Goal: Transaction & Acquisition: Purchase product/service

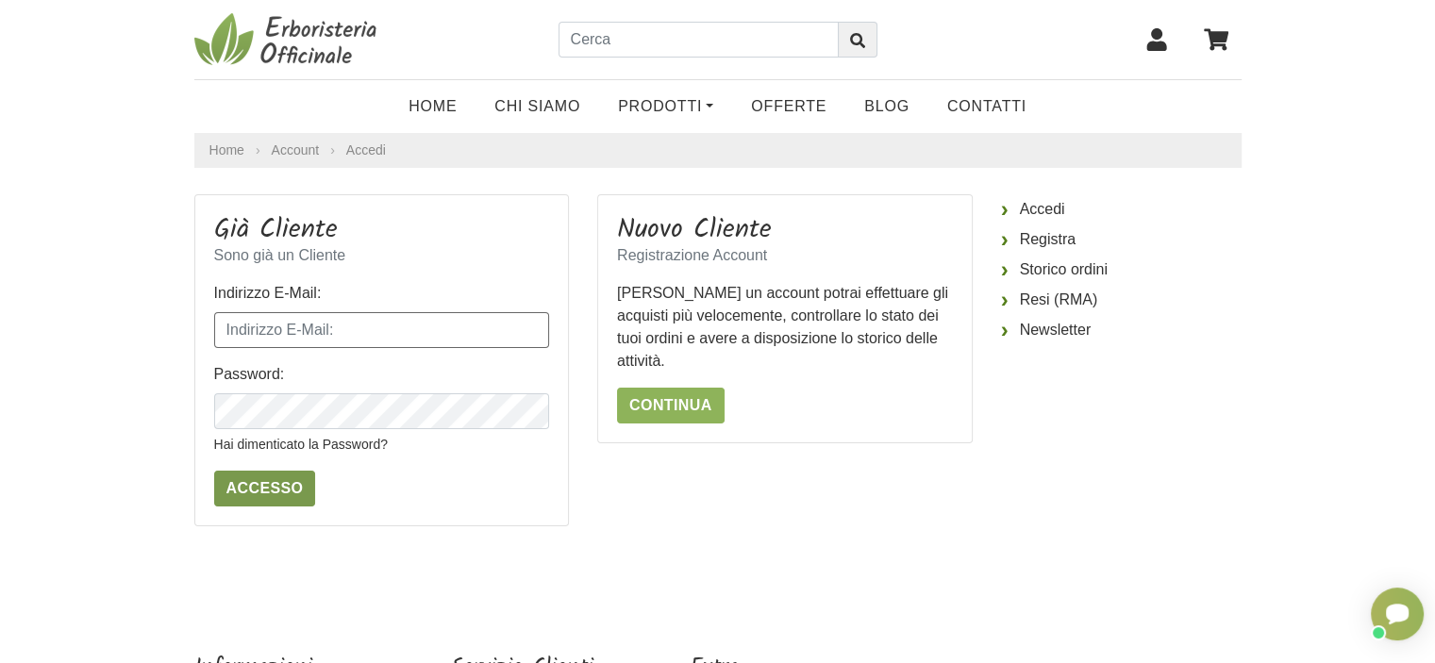
type input "[PERSON_NAME][EMAIL_ADDRESS][PERSON_NAME][DOMAIN_NAME]"
click at [264, 488] on input "Accesso" at bounding box center [265, 489] width 102 height 36
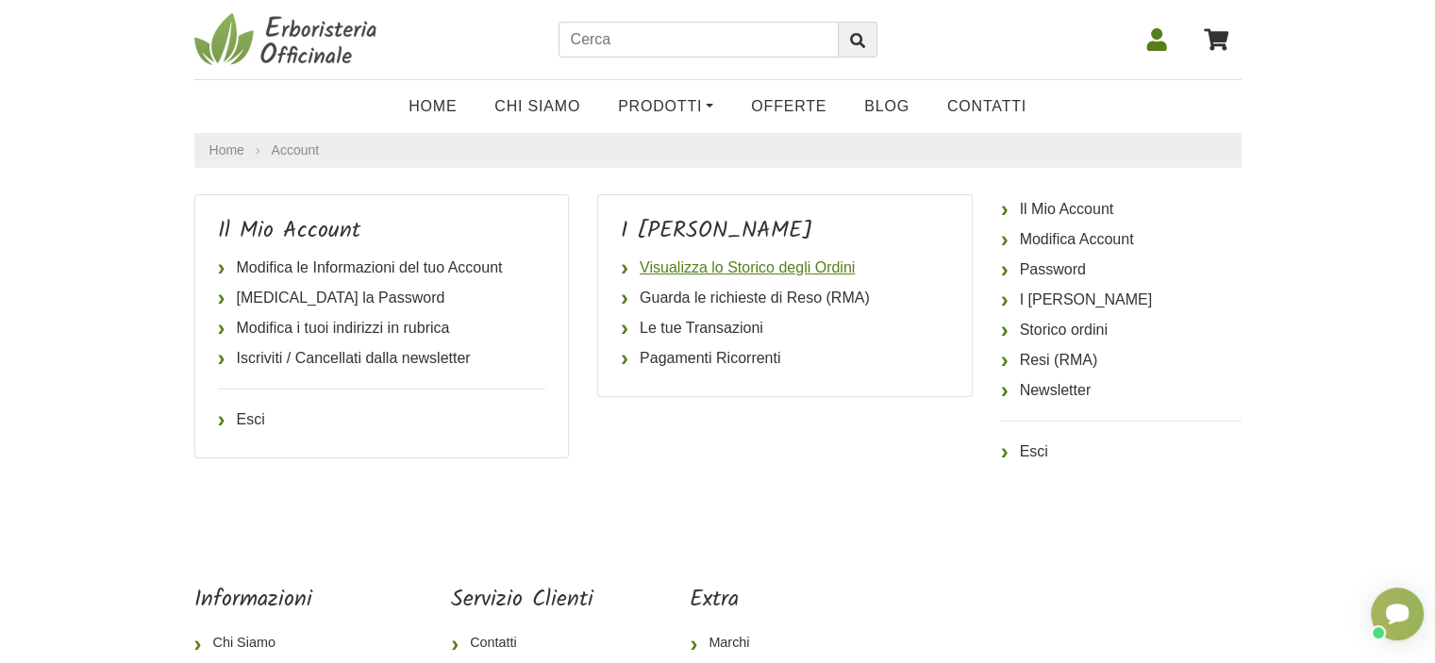
click at [761, 264] on link "Visualizza lo Storico degli Ordini" at bounding box center [785, 268] width 328 height 30
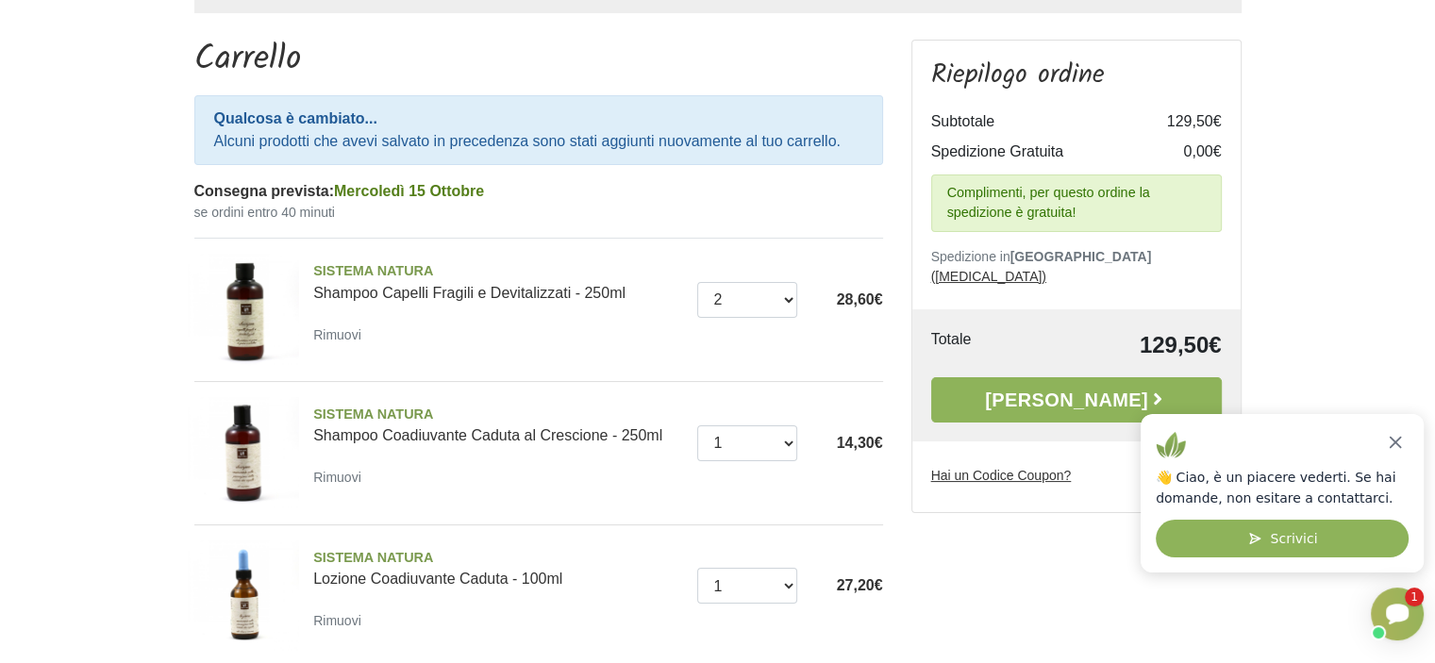
scroll to position [189, 0]
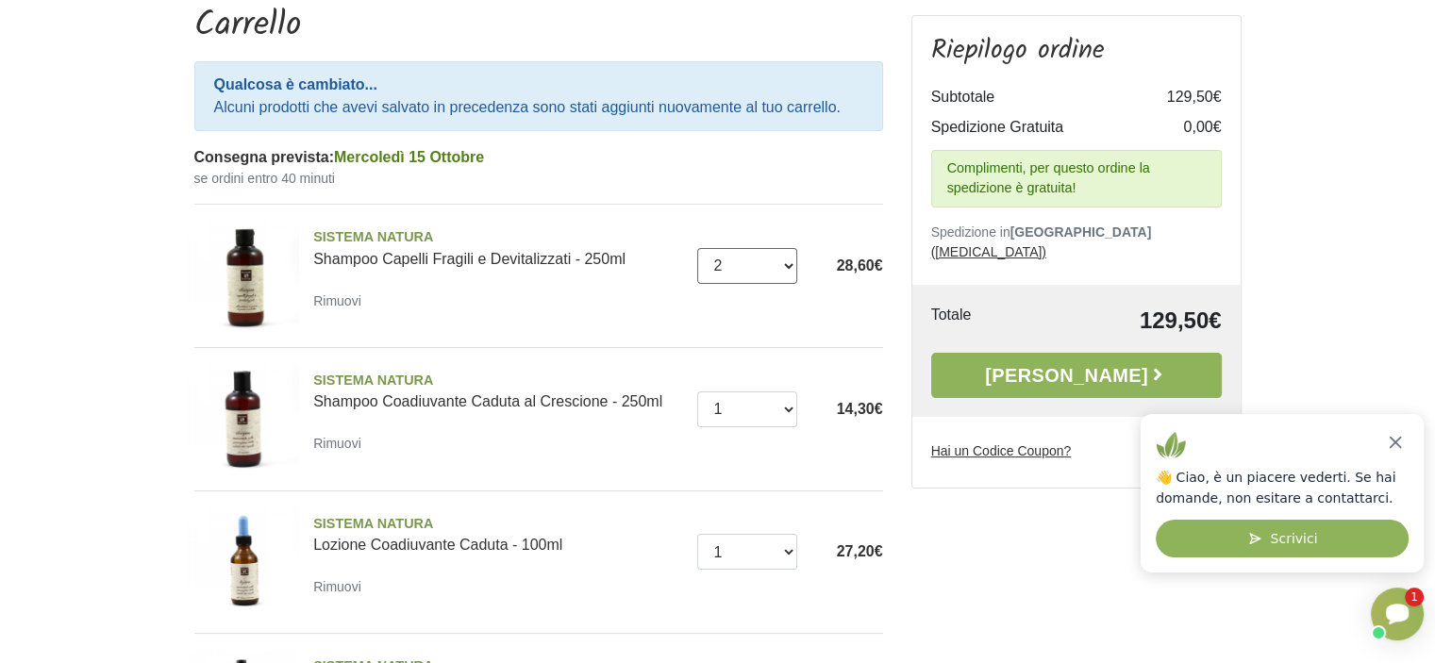
click at [790, 264] on select "0 (Rimuovi) 1 2 3 4 5 6 7 8 9 10 11 12" at bounding box center [747, 266] width 100 height 36
select select "1"
click at [697, 248] on select "0 (Rimuovi) 1 2 3 4 5 6 7 8 9 10 11 12" at bounding box center [747, 266] width 100 height 36
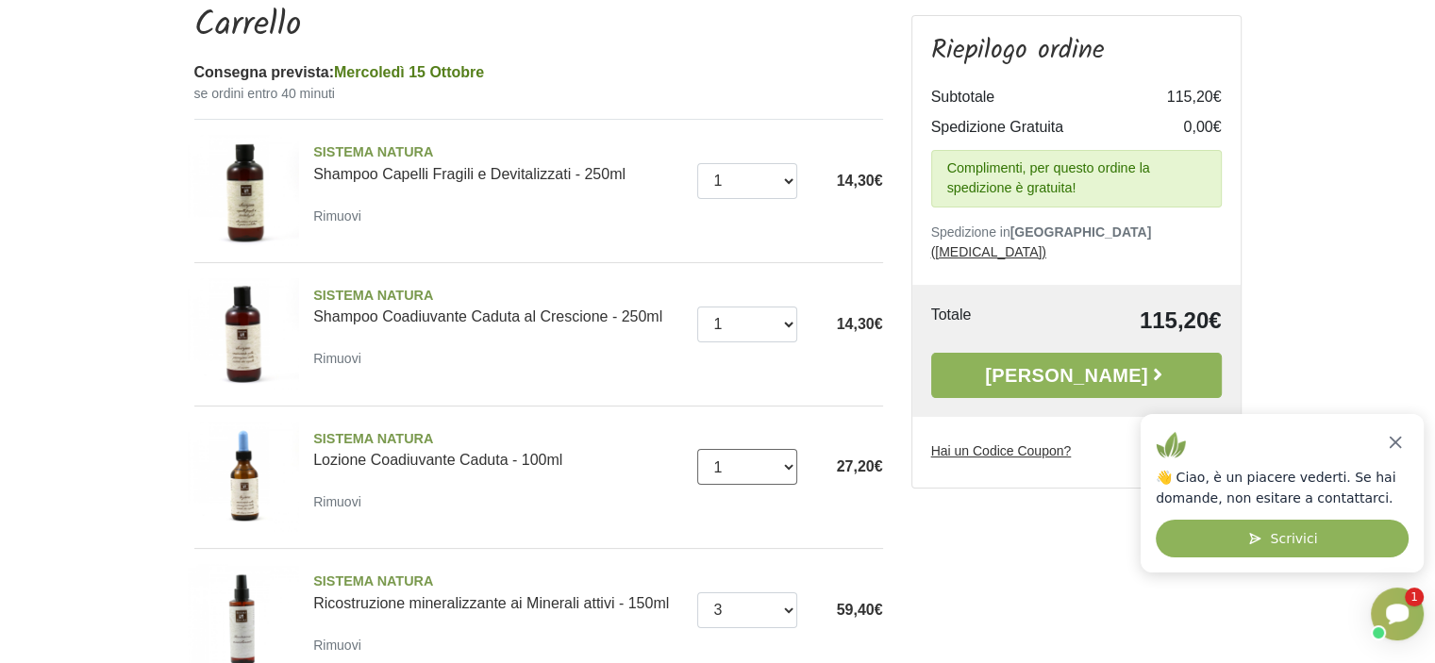
click at [789, 464] on select "0 (Rimuovi) 1 2 3 4 5 6 7 8 9 10 11 12 13 14 15 16" at bounding box center [747, 467] width 100 height 36
select select "2"
click at [697, 449] on select "0 (Rimuovi) 1 2 3 4 5 6 7 8 9 10 11 12 13 14 15 16" at bounding box center [747, 467] width 100 height 36
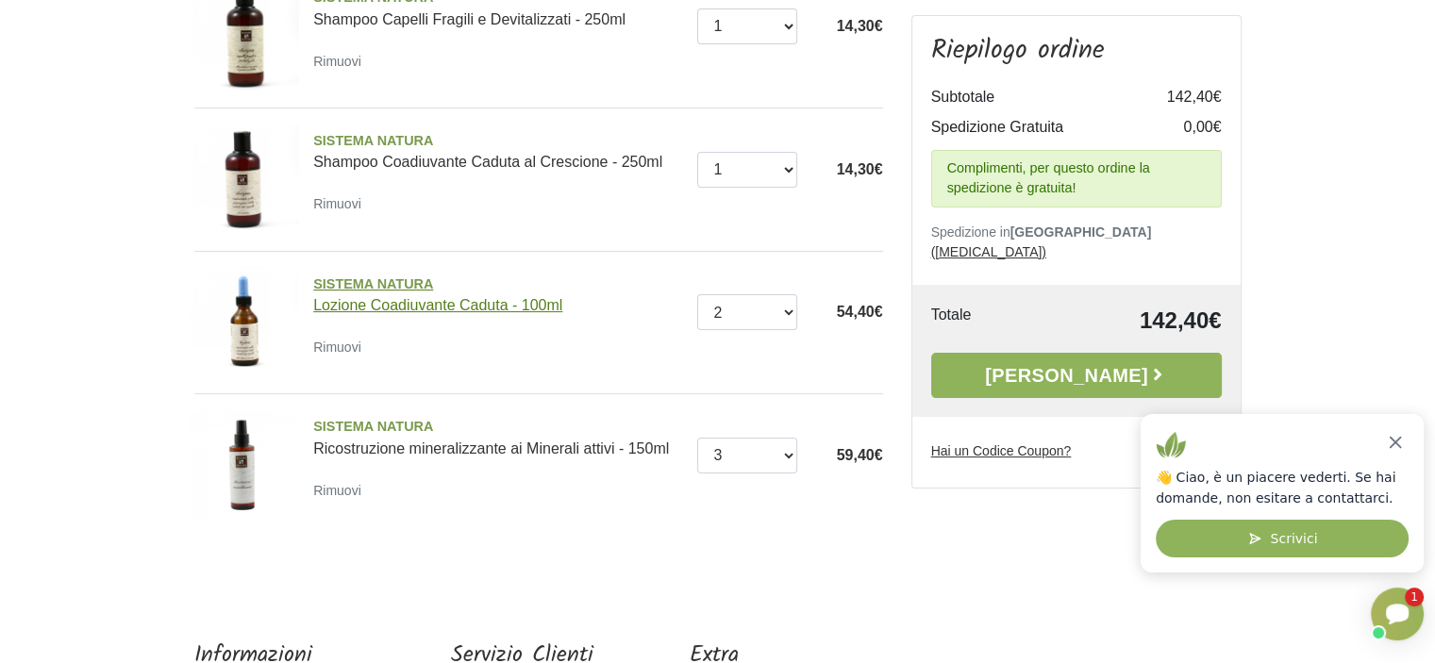
scroll to position [376, 0]
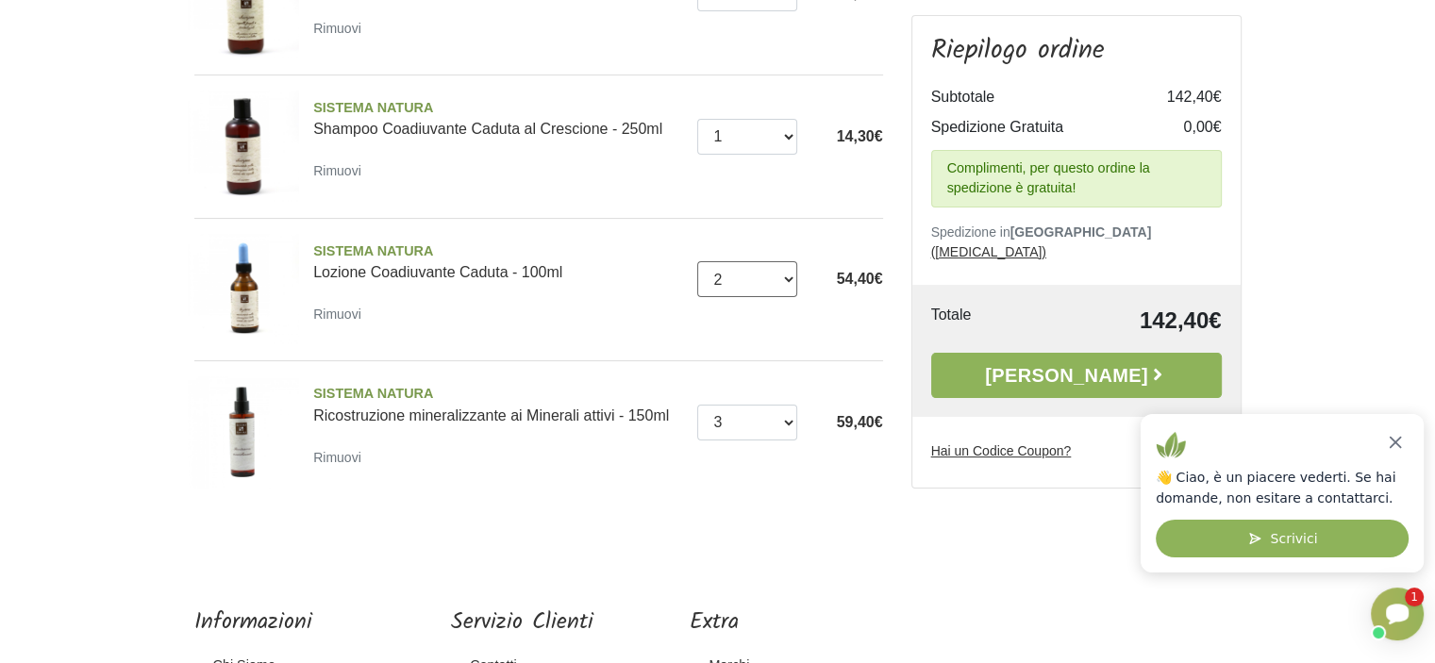
click at [790, 274] on select "0 (Rimuovi) 1 2 3 4 5 6 7 8 9 10 11 12 13 14 15 16" at bounding box center [747, 279] width 100 height 36
select select "1"
click at [697, 261] on select "0 (Rimuovi) 1 2 3 4 5 6 7 8 9 10 11 12 13 14 15 16" at bounding box center [747, 279] width 100 height 36
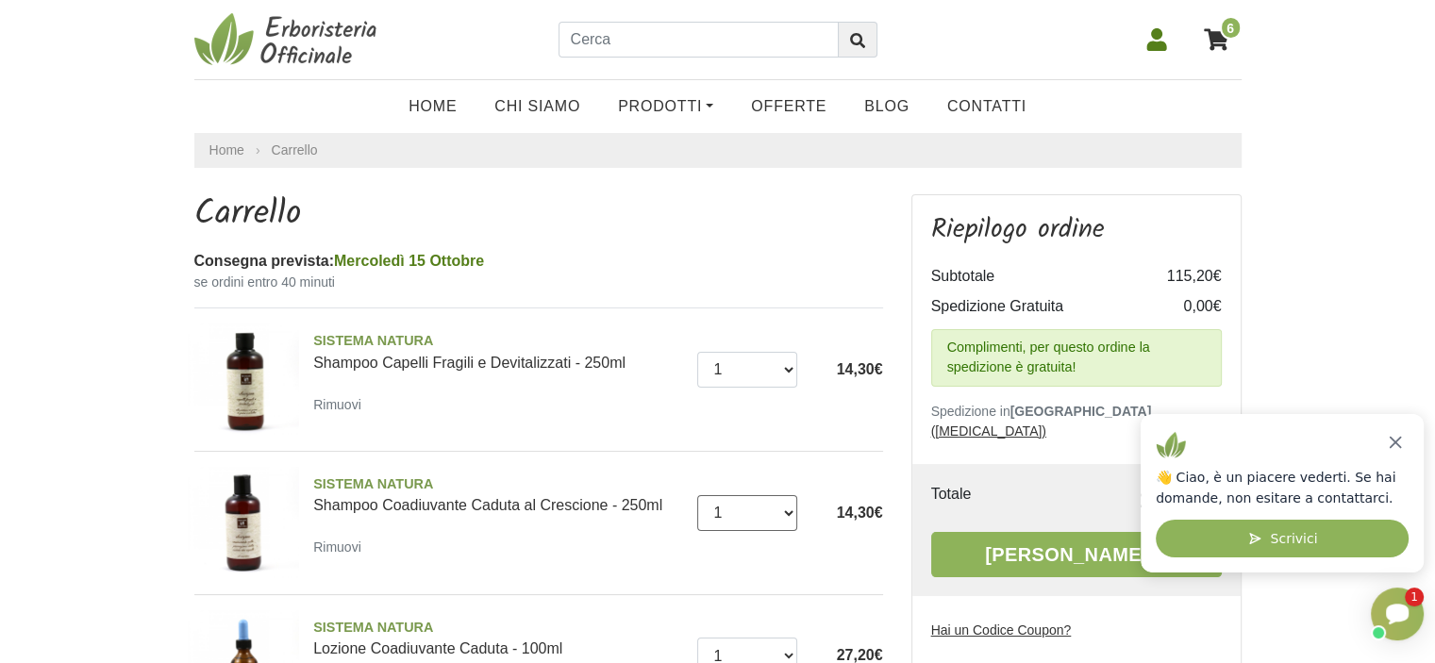
click at [786, 509] on select "0 (Rimuovi) 1 2 3 4 5 6 7 8" at bounding box center [747, 513] width 100 height 36
select select "2"
click at [697, 495] on select "0 (Rimuovi) 1 2 3 4 5 6 7 8" at bounding box center [747, 513] width 100 height 36
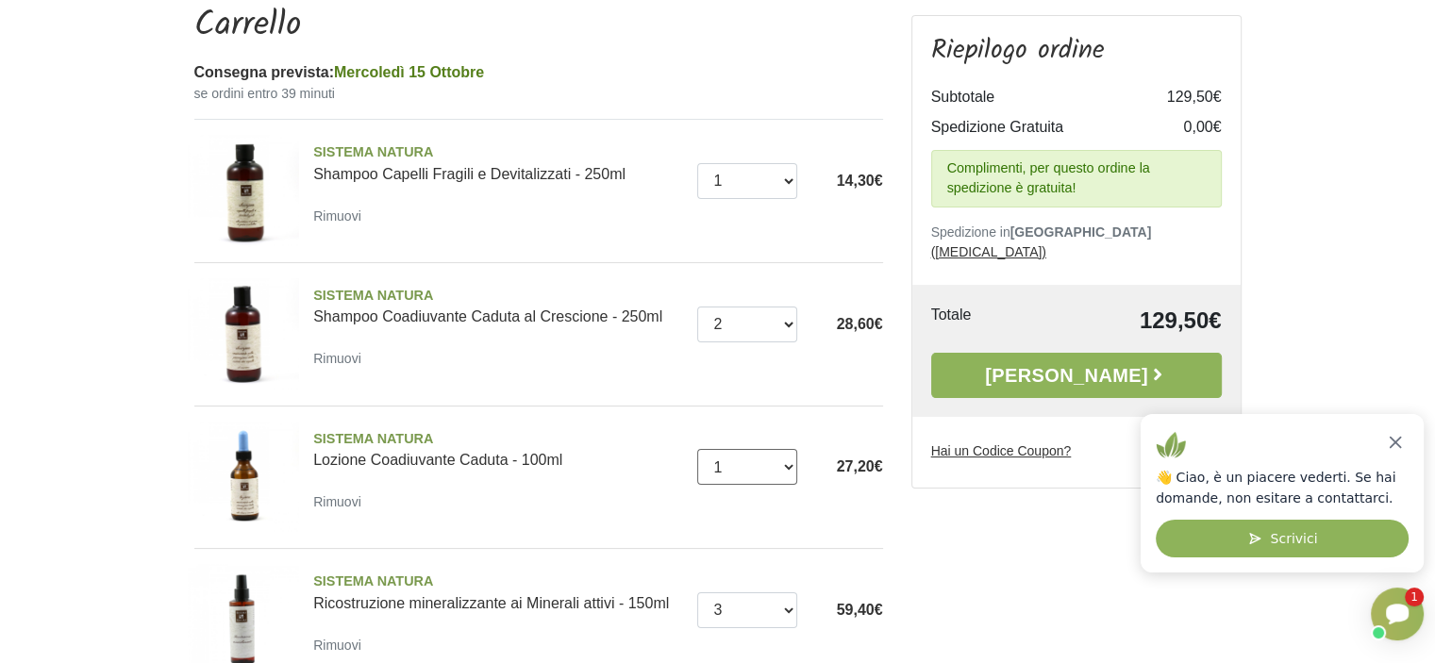
click at [789, 466] on select "0 (Rimuovi) 1 2 3 4 5 6 7 8 9 10 11 12 13 14 15 16" at bounding box center [747, 467] width 100 height 36
select select "2"
click at [697, 449] on select "0 (Rimuovi) 1 2 3 4 5 6 7 8 9 10 11 12 13 14 15 16" at bounding box center [747, 467] width 100 height 36
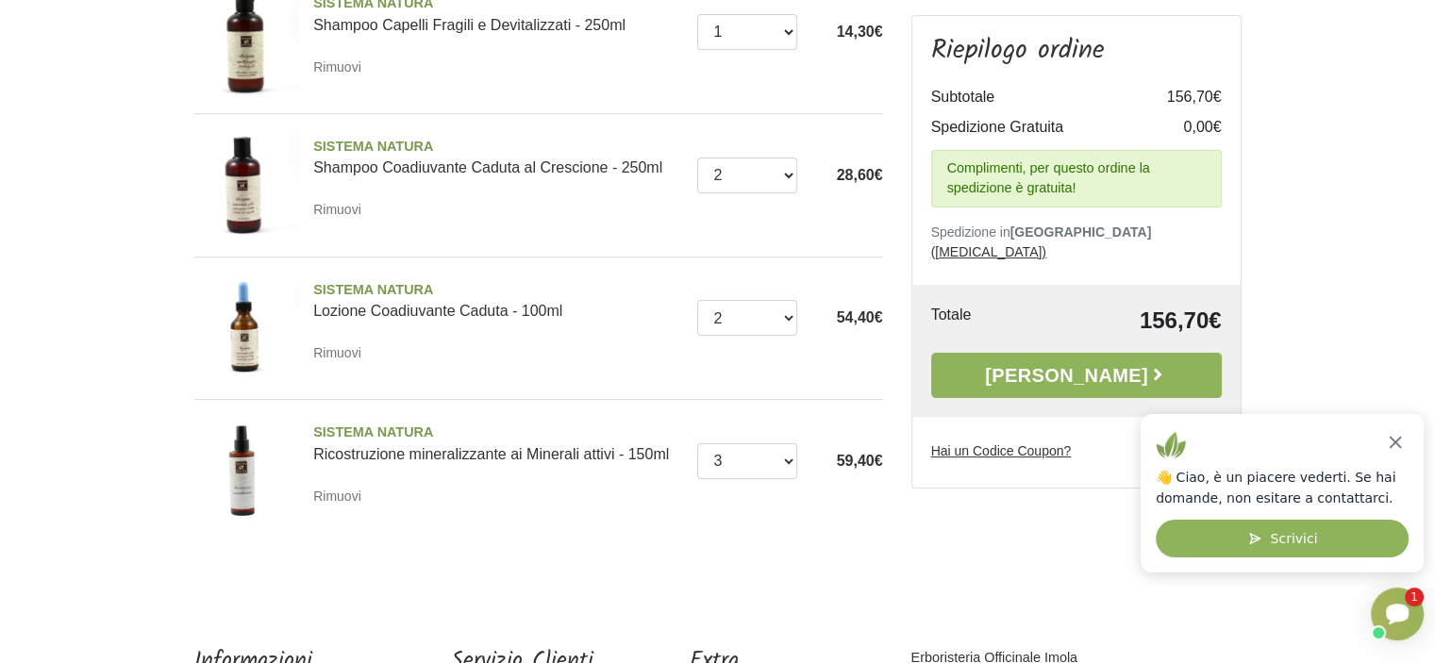
scroll to position [377, 0]
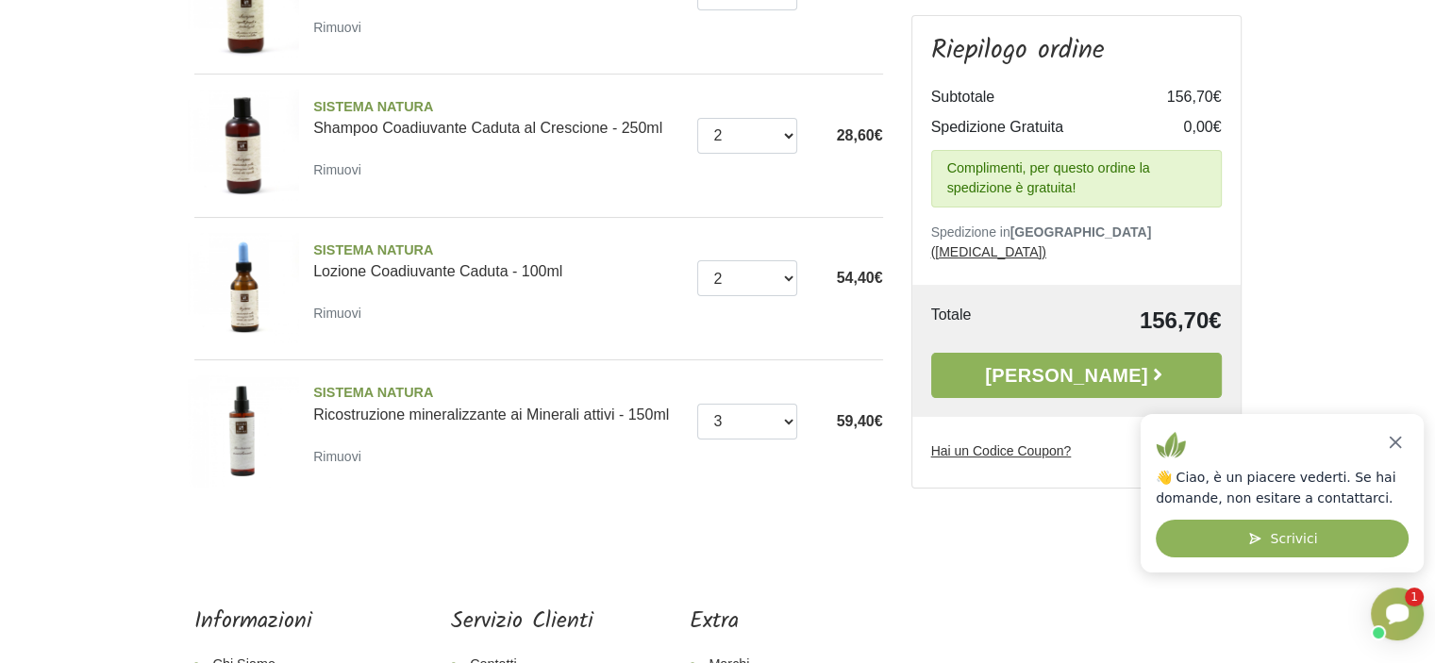
click at [998, 443] on u "Hai un Codice Coupon?" at bounding box center [1001, 450] width 141 height 15
click at [0, 0] on input "Hai un Codice Coupon?" at bounding box center [0, 0] width 0 height 0
click at [936, 469] on input "Hai un Codice Coupon?" at bounding box center [1057, 487] width 252 height 36
type input "PROMO10"
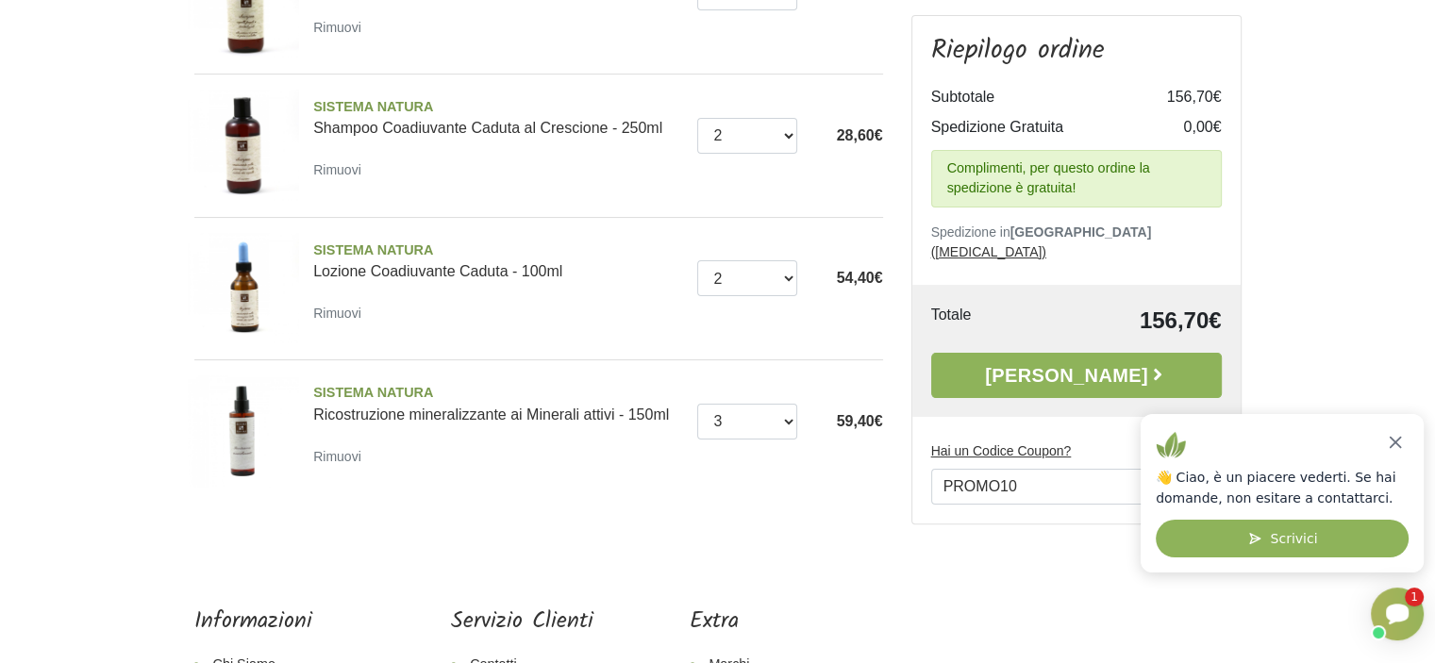
click at [1057, 534] on body "8 Home Chi Siamo Prodotti Fit-Therapy Caramelle, Liquirizia, Dolcificanti Cosme…" at bounding box center [717, 237] width 1435 height 1228
click at [1392, 434] on icon "Chiudi" at bounding box center [1395, 442] width 21 height 21
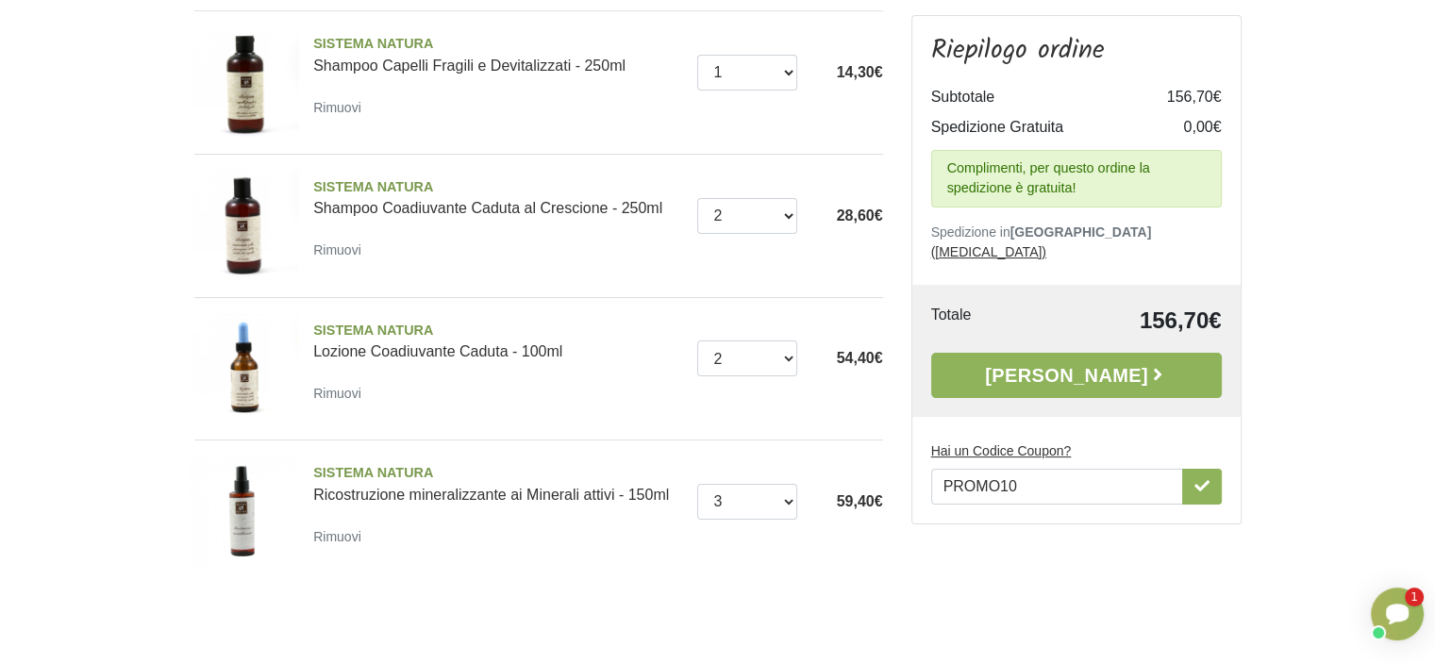
scroll to position [280, 0]
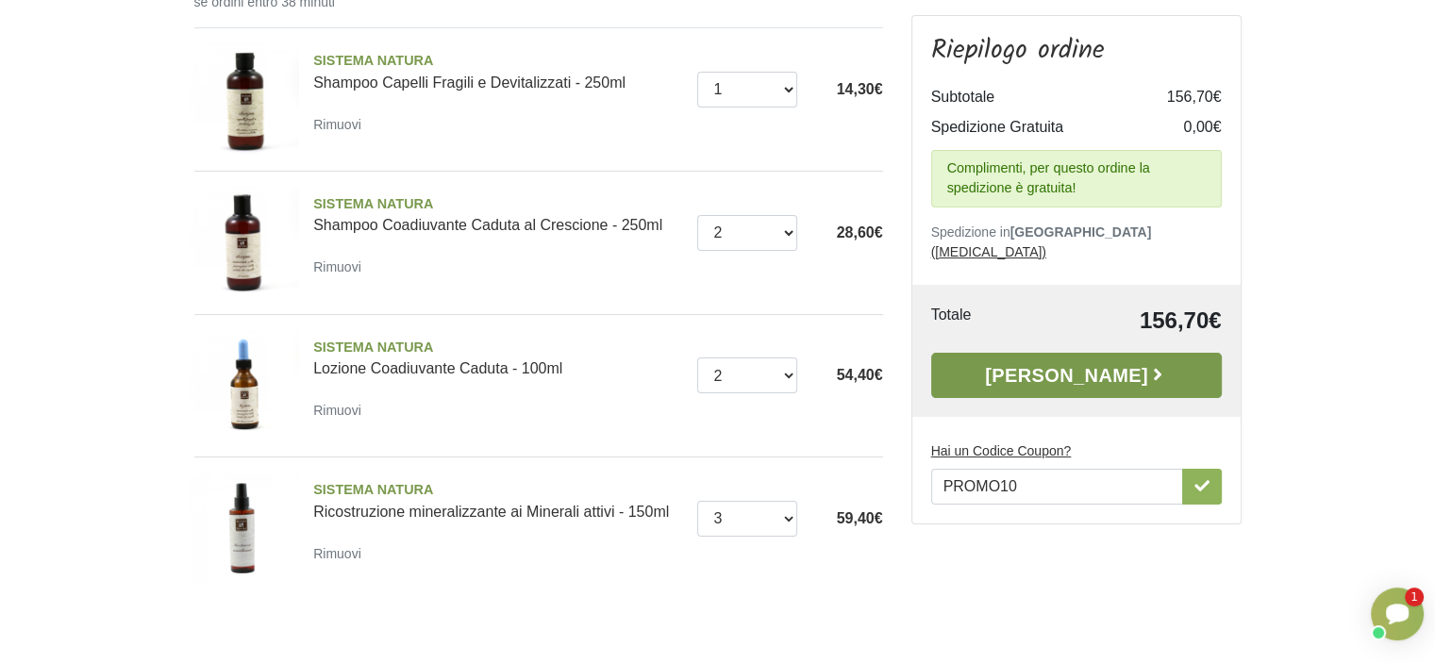
click at [1107, 356] on link "Alla Cassa" at bounding box center [1076, 375] width 291 height 45
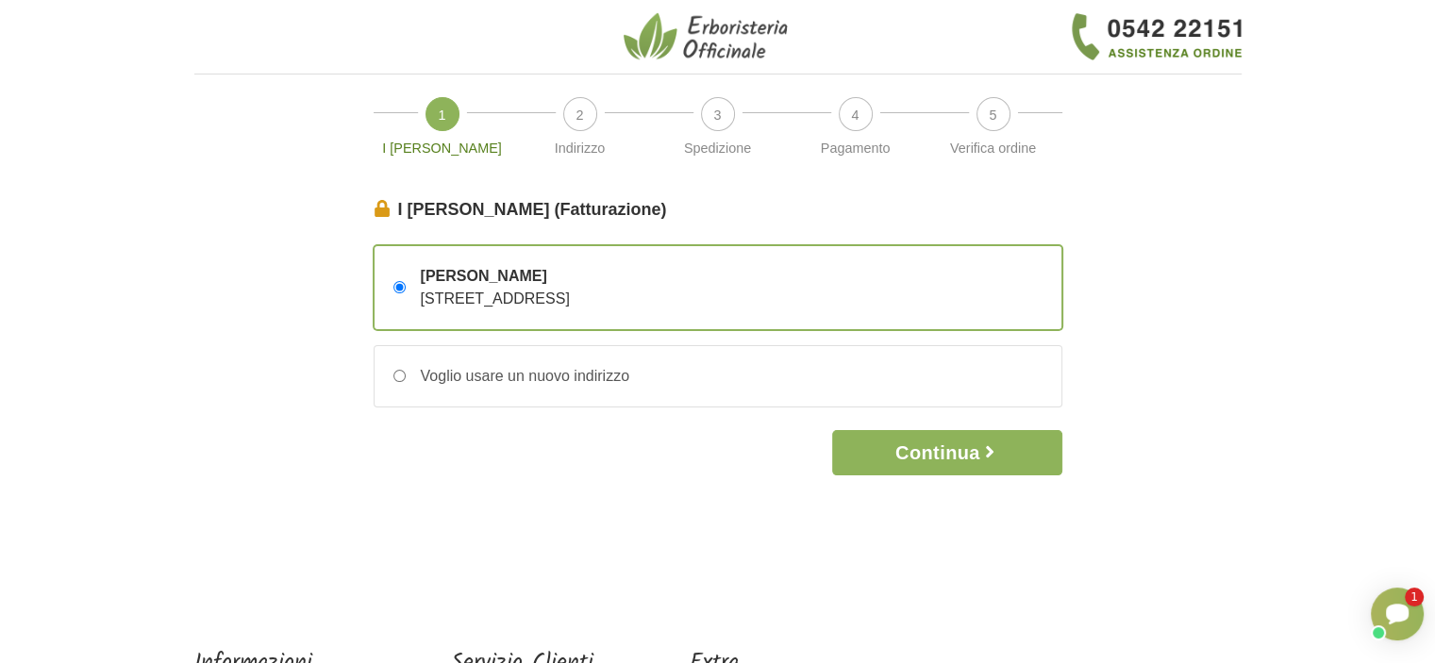
click at [1408, 598] on div "1" at bounding box center [1414, 597] width 19 height 19
click at [1412, 596] on div "1" at bounding box center [1414, 597] width 19 height 19
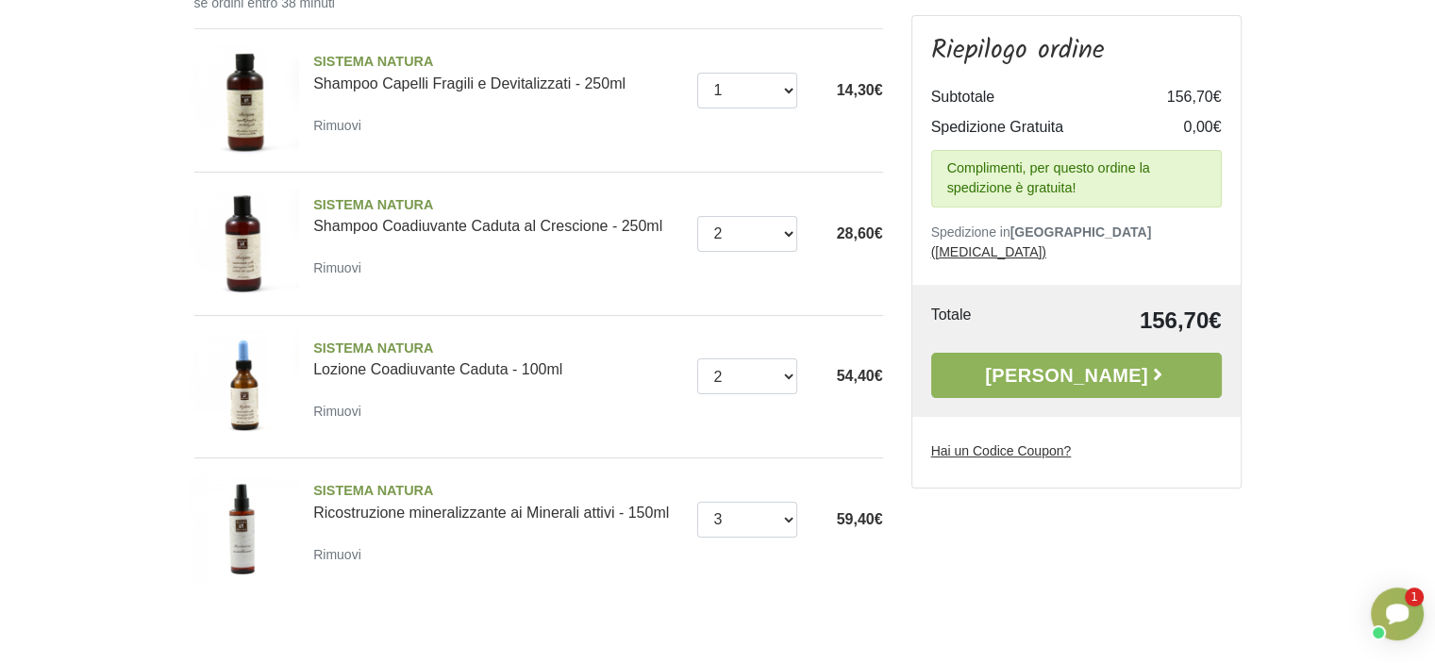
click at [1023, 443] on u "Hai un Codice Coupon?" at bounding box center [1001, 450] width 141 height 15
click at [0, 0] on input "PROMO10" at bounding box center [0, 0] width 0 height 0
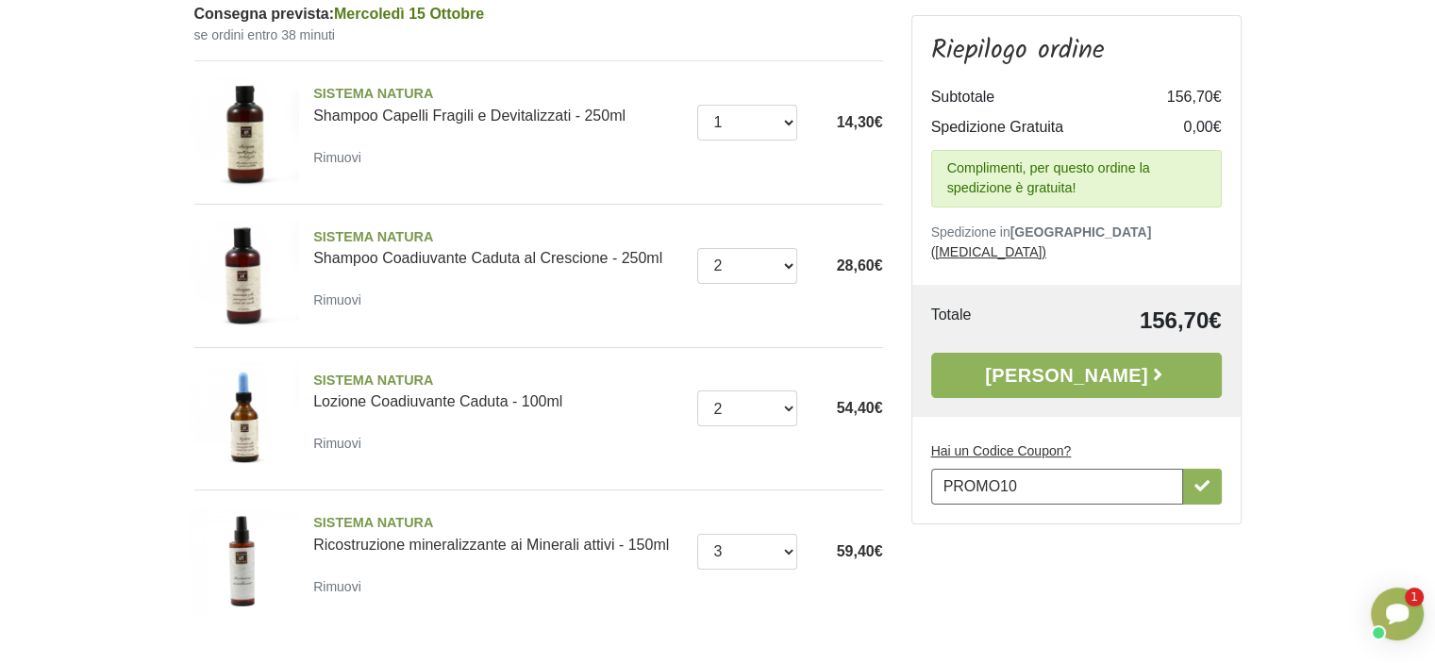
scroll to position [186, 0]
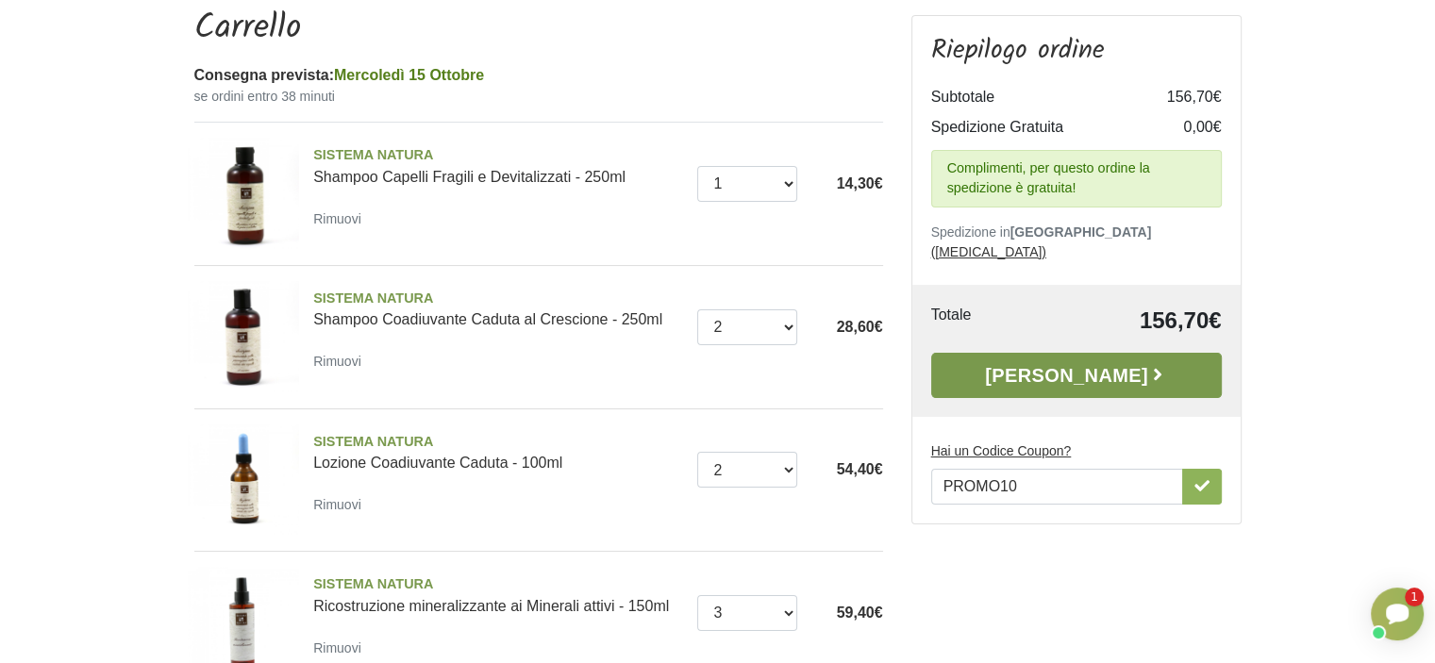
click at [1086, 353] on link "Alla Cassa" at bounding box center [1076, 375] width 291 height 45
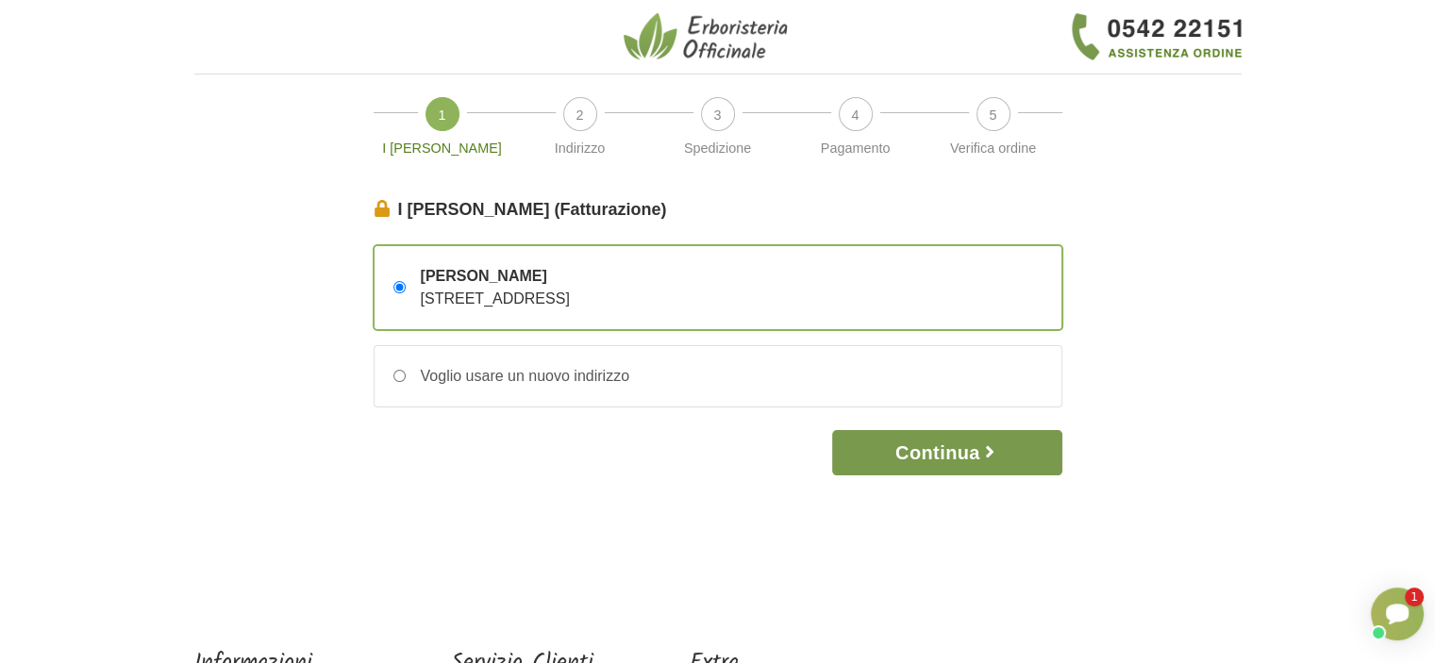
click at [977, 451] on button "Continua" at bounding box center [946, 452] width 229 height 45
click at [962, 449] on button "Continua" at bounding box center [946, 452] width 229 height 45
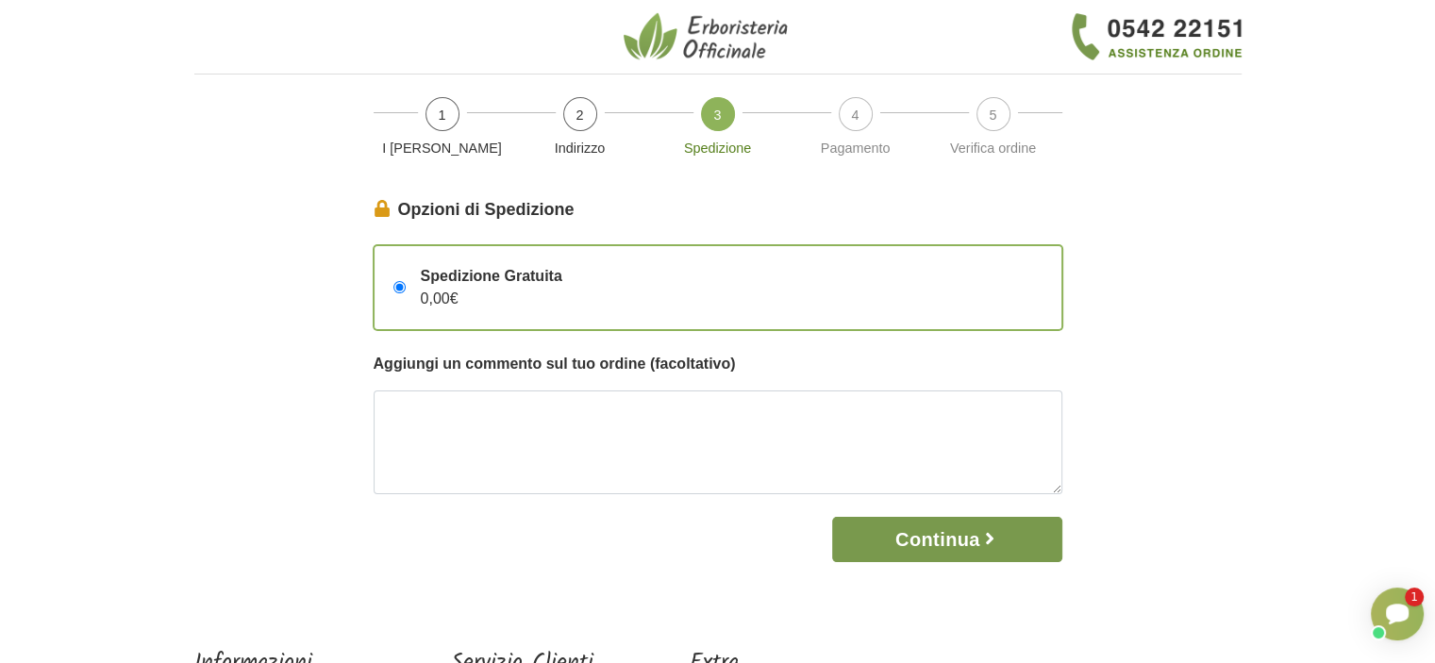
click at [942, 535] on button "Continua" at bounding box center [946, 539] width 229 height 45
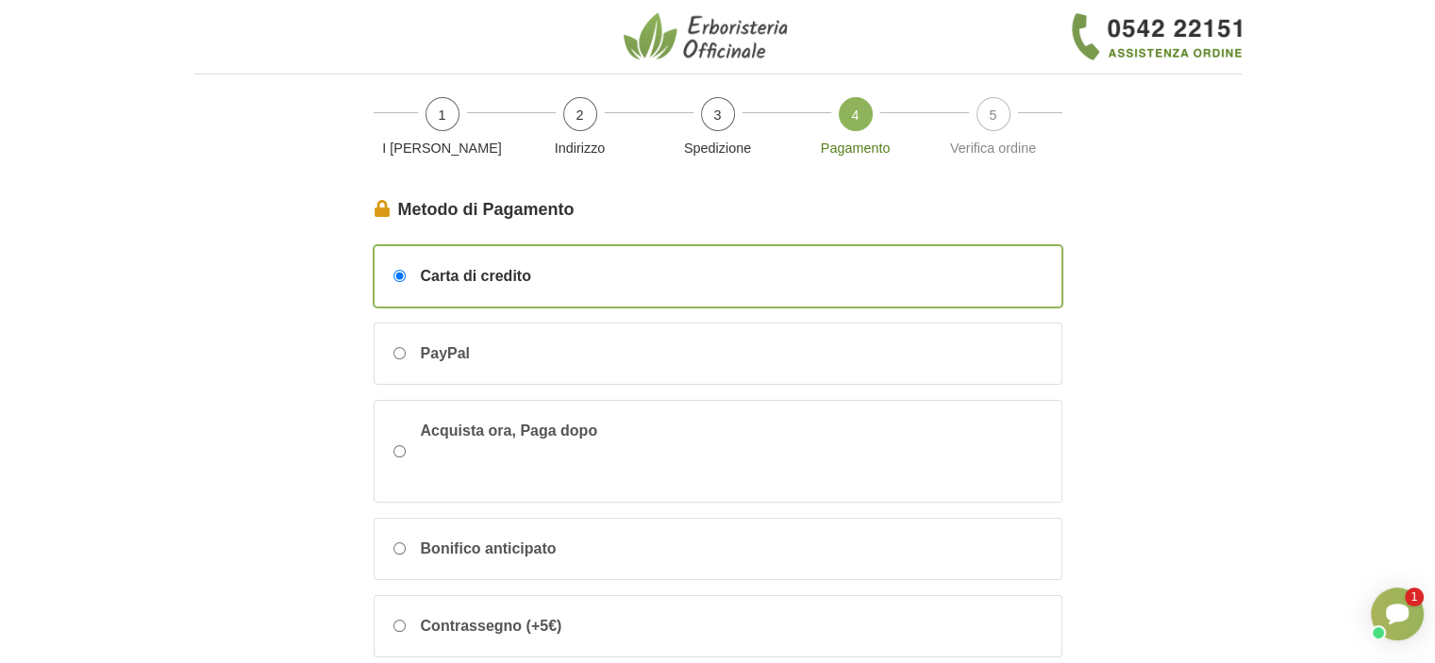
click at [750, 272] on div "Carta di credito" at bounding box center [717, 276] width 687 height 60
click at [406, 272] on input "Carta di credito" at bounding box center [399, 276] width 12 height 12
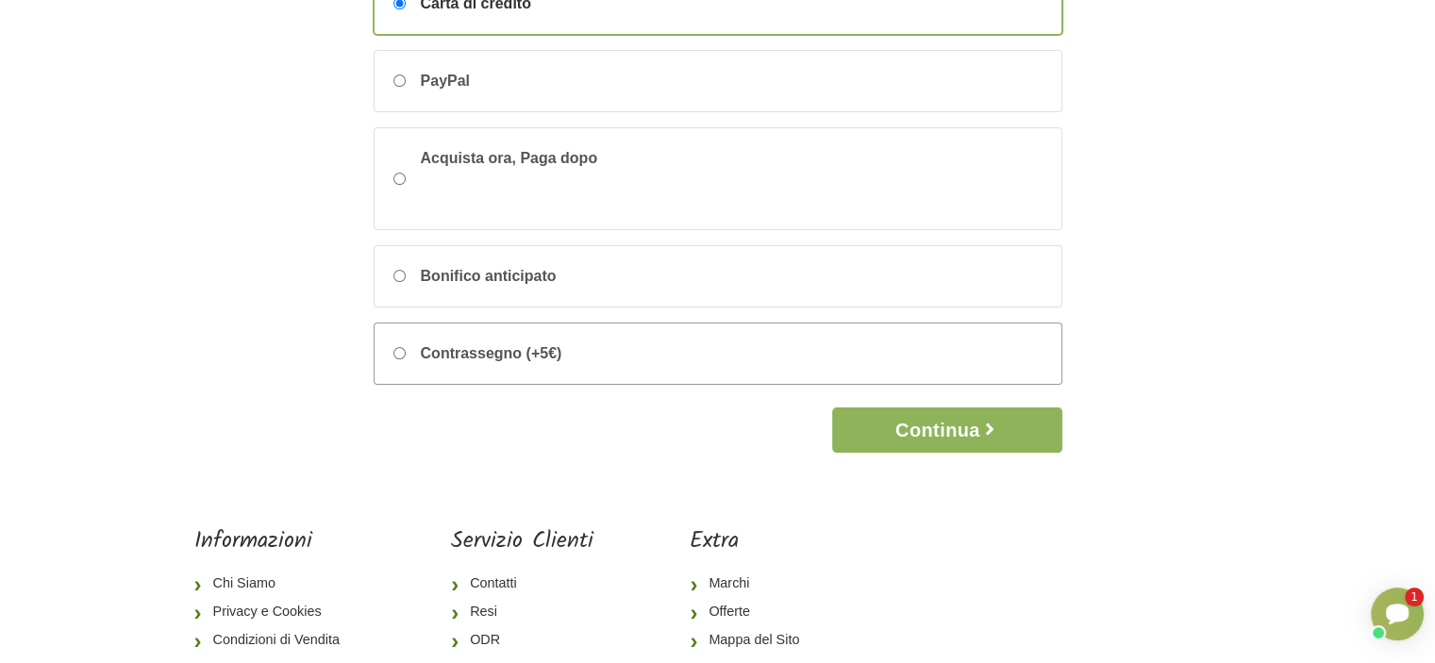
scroll to position [283, 0]
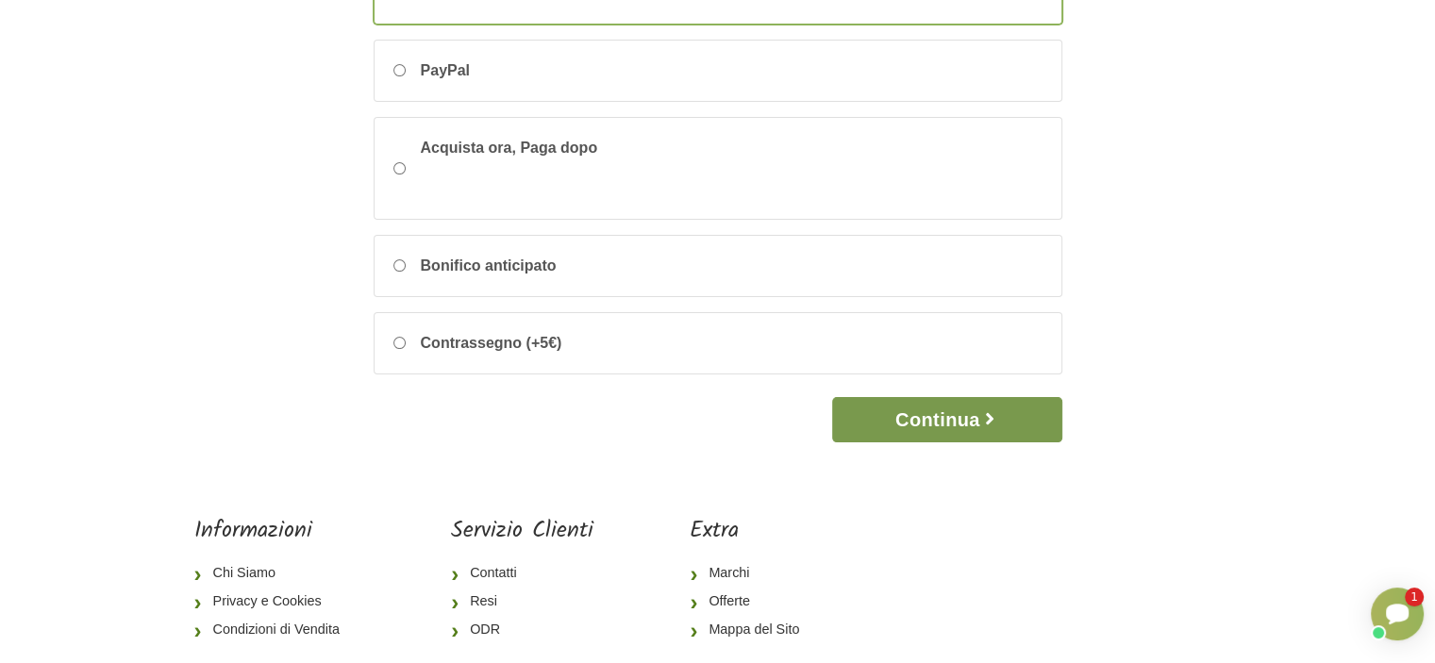
click at [931, 416] on button "Continua" at bounding box center [946, 419] width 229 height 45
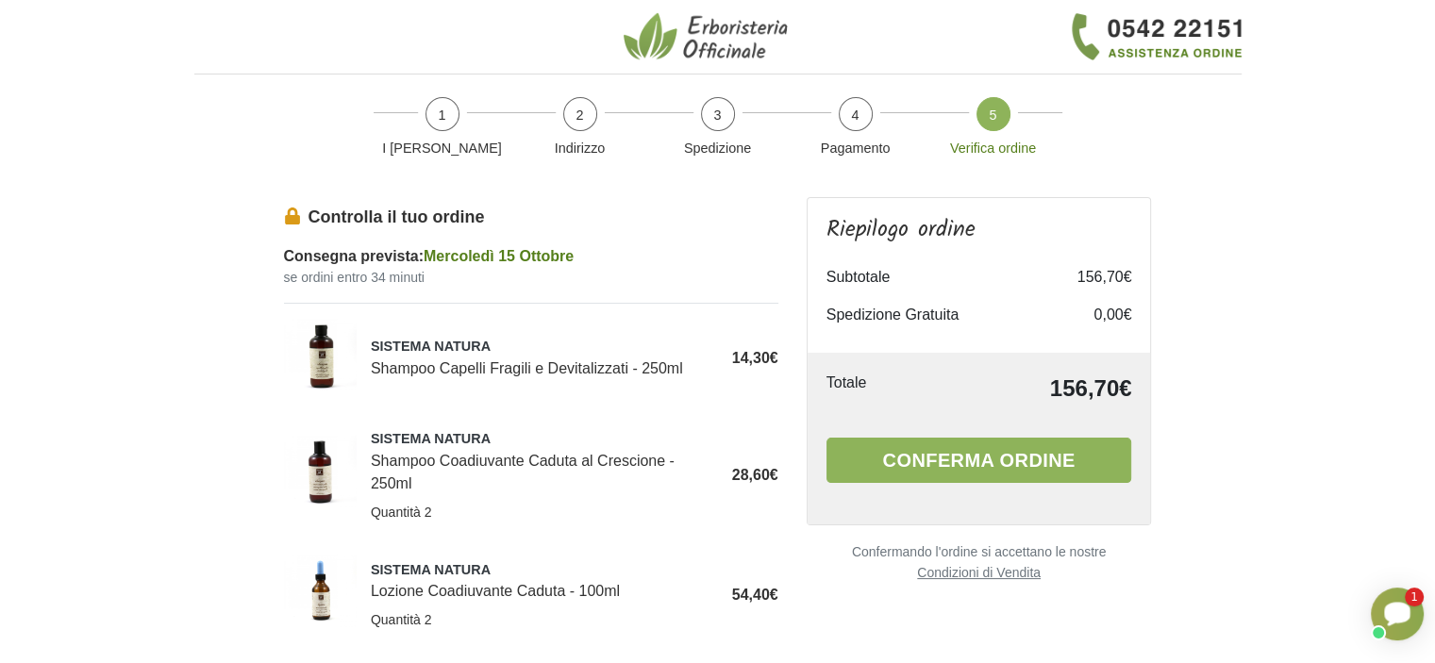
click at [1397, 610] on icon "Apri chat Smartsupp" at bounding box center [1397, 614] width 26 height 24
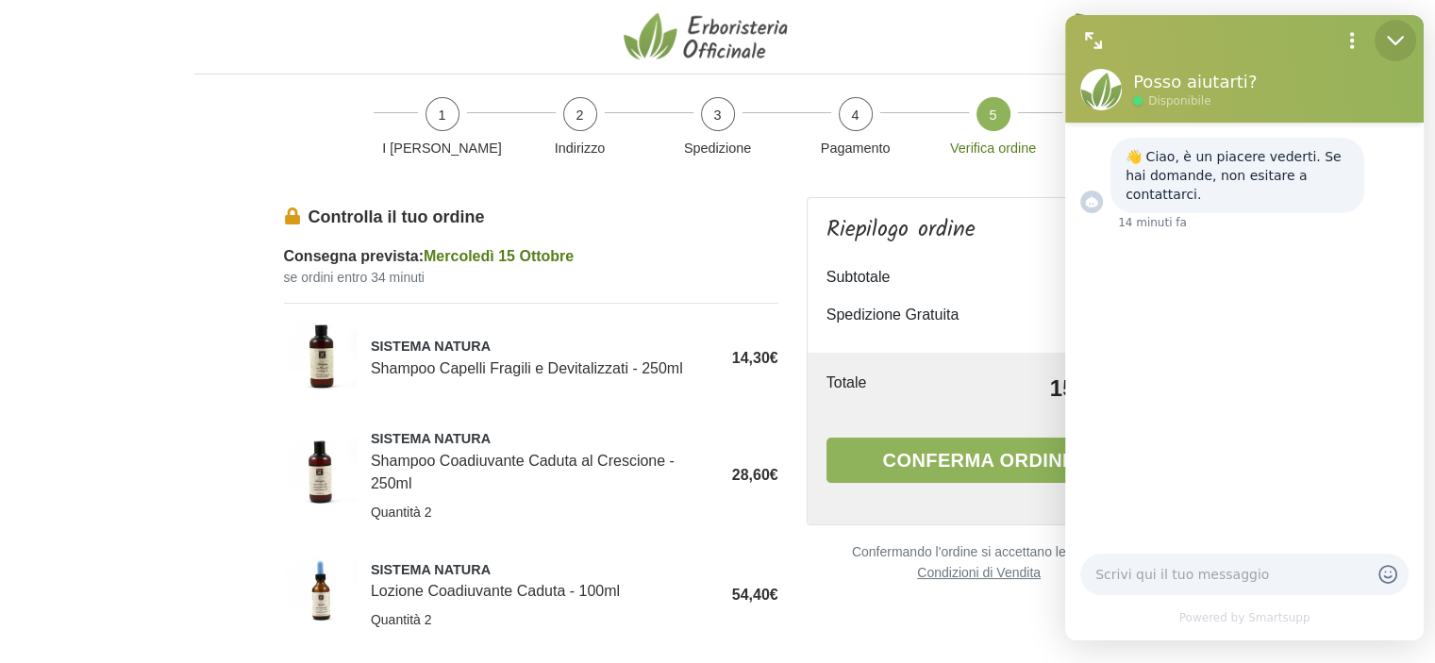
click at [1397, 38] on icon "Minimize" at bounding box center [1395, 40] width 25 height 25
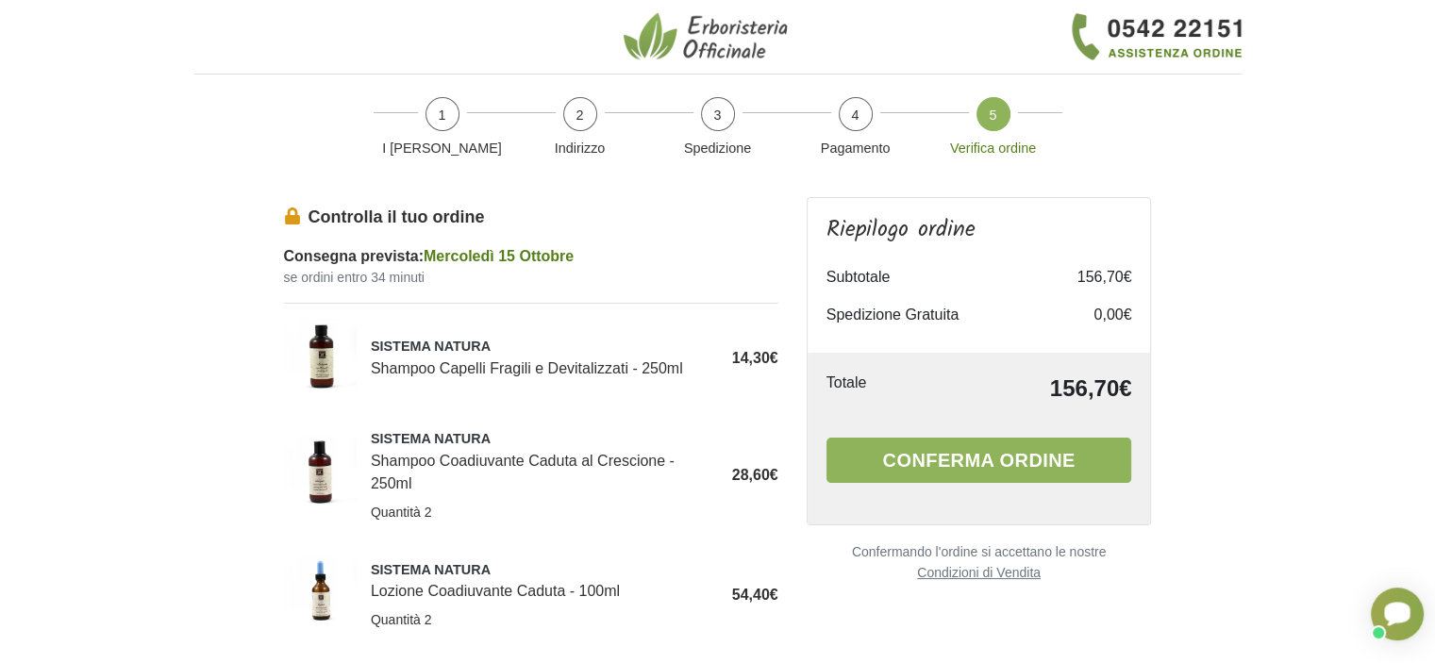
click at [1378, 633] on div "Apri chat Smartsupp" at bounding box center [1378, 632] width 15 height 15
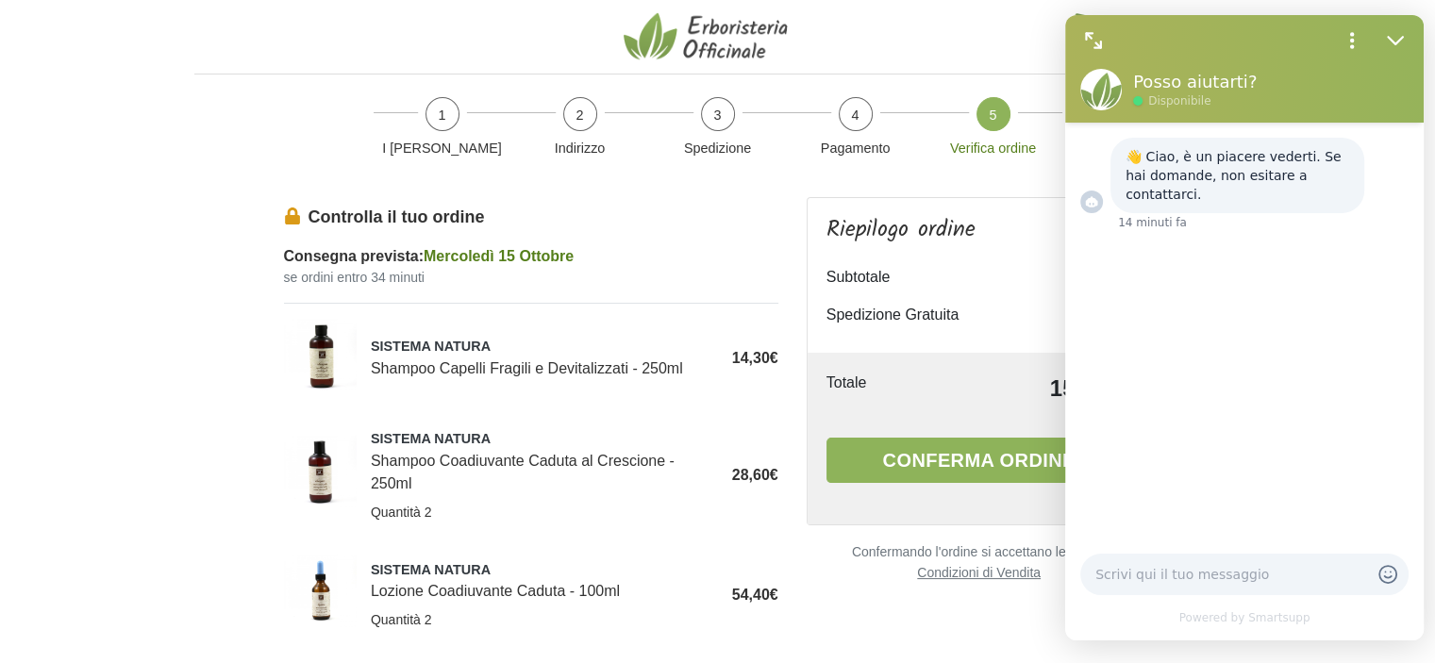
click at [1378, 633] on div "Powered by Smartsupp" at bounding box center [1244, 590] width 358 height 102
click at [1391, 29] on icon "Minimize" at bounding box center [1395, 40] width 25 height 25
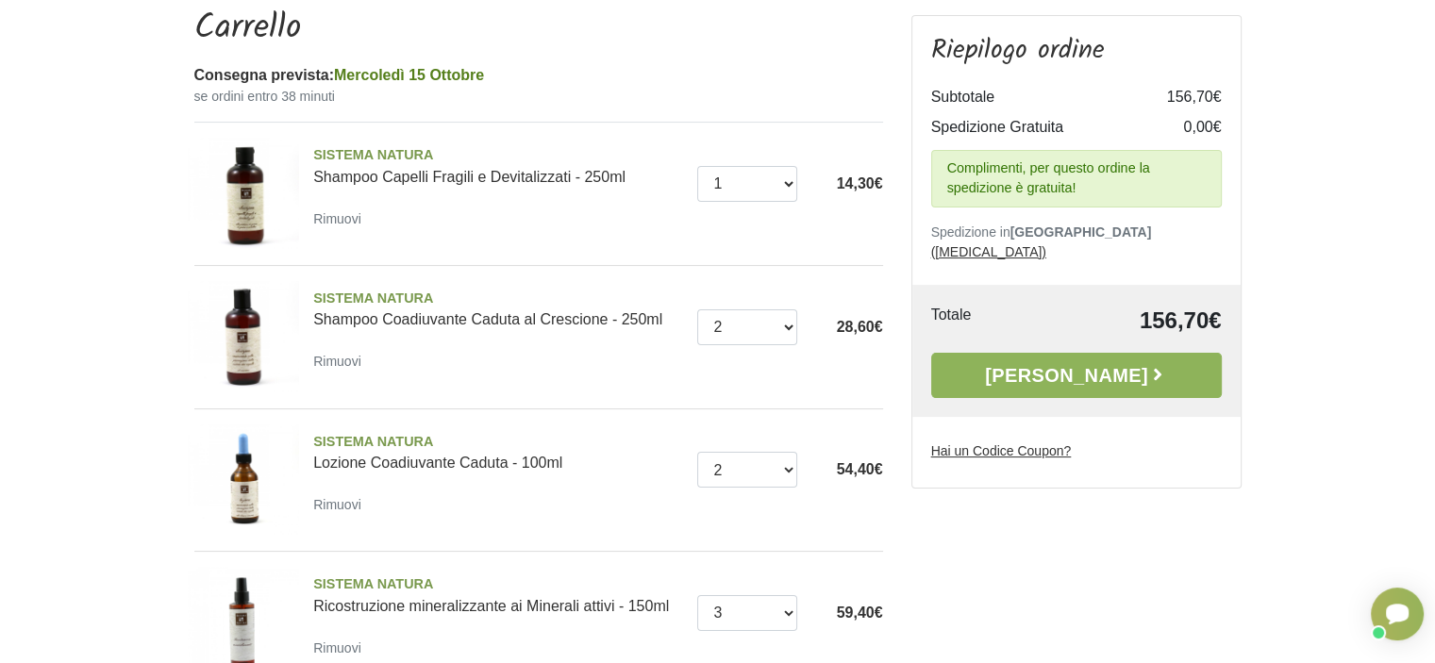
click at [77, 460] on body "8 Home Chi Siamo Prodotti Fit-Therapy Caramelle, Liquirizia, Dolcificanti Cosme…" at bounding box center [717, 428] width 1435 height 1228
click at [1030, 443] on u "Hai un Codice Coupon?" at bounding box center [1001, 450] width 141 height 15
click at [0, 0] on input "PROMO10" at bounding box center [0, 0] width 0 height 0
click at [1204, 478] on icon "button" at bounding box center [1201, 485] width 15 height 15
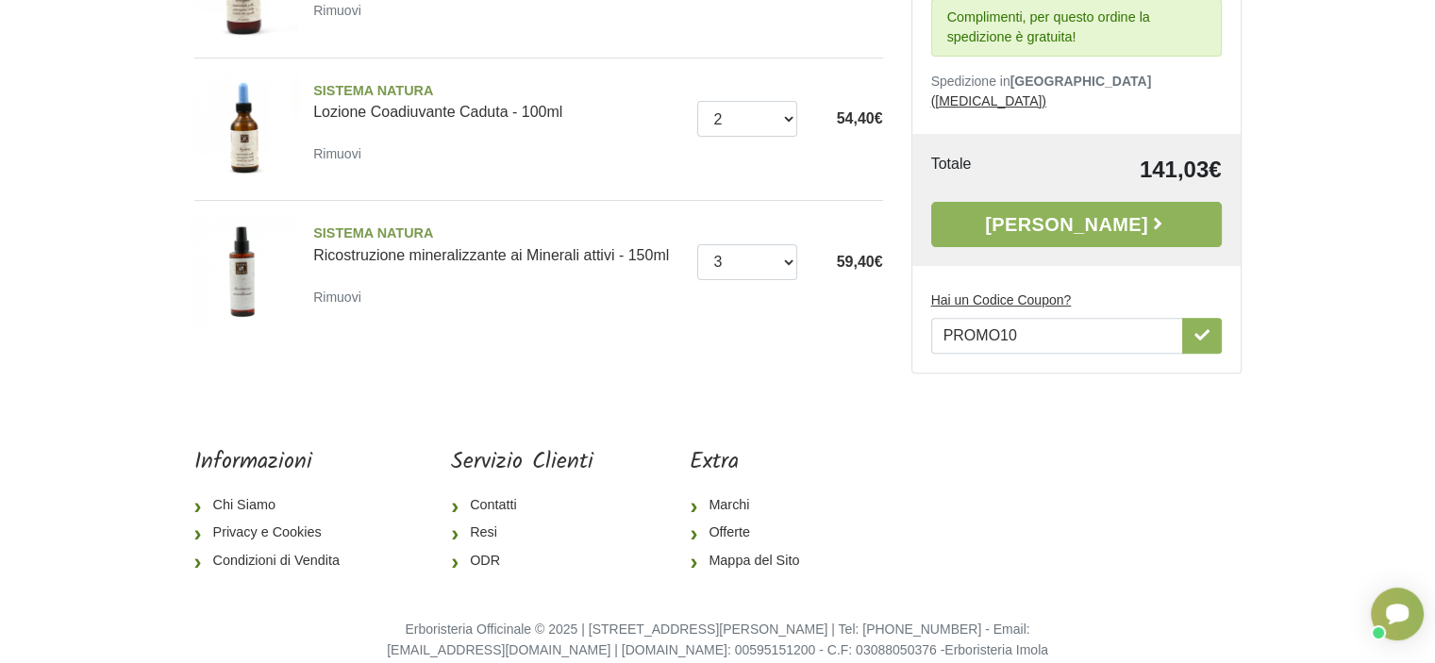
scroll to position [625, 0]
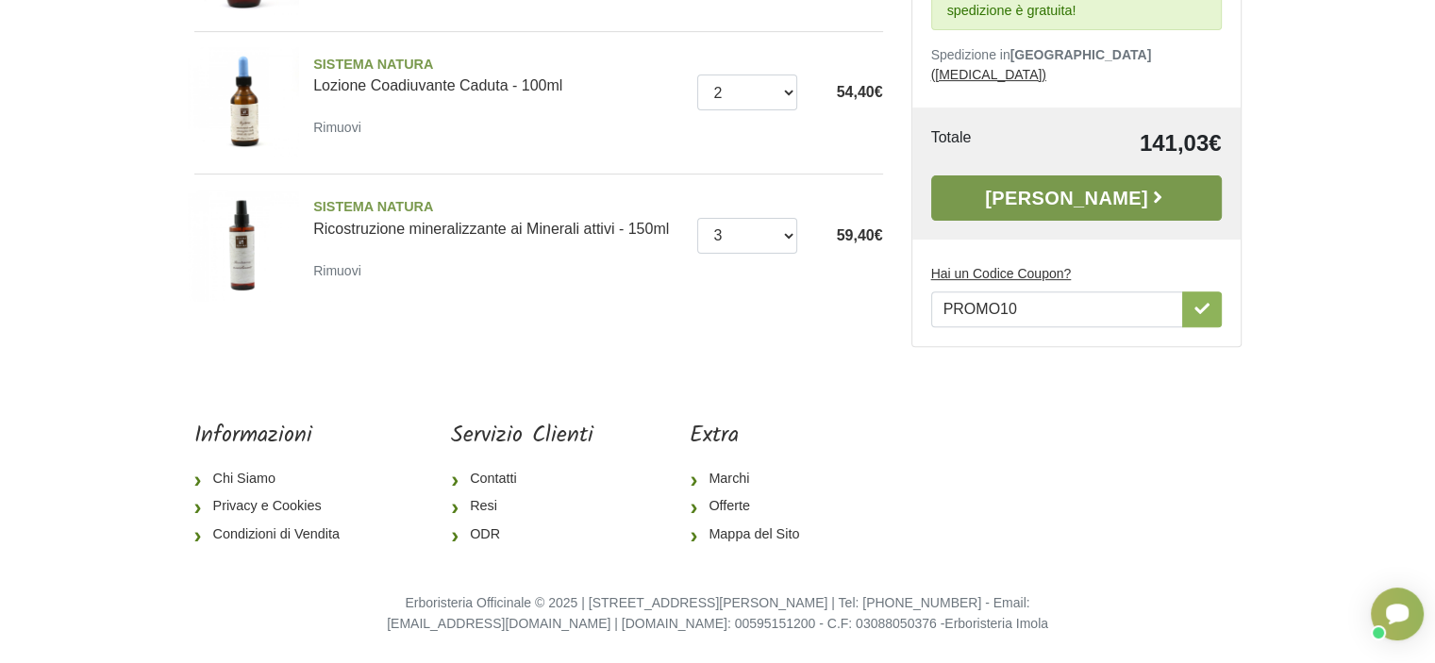
click at [1089, 192] on link "[PERSON_NAME]" at bounding box center [1076, 197] width 291 height 45
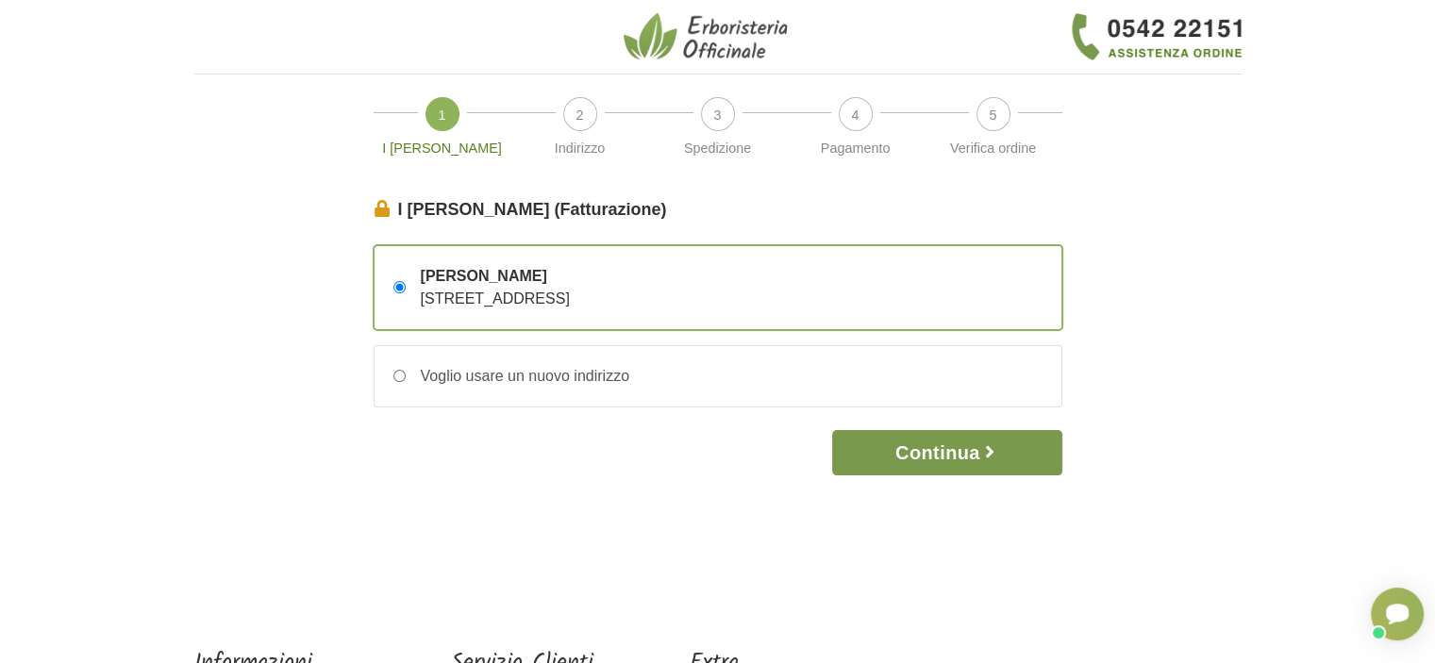
click at [950, 452] on button "Continua" at bounding box center [946, 452] width 229 height 45
click at [946, 448] on button "Continua" at bounding box center [946, 452] width 229 height 45
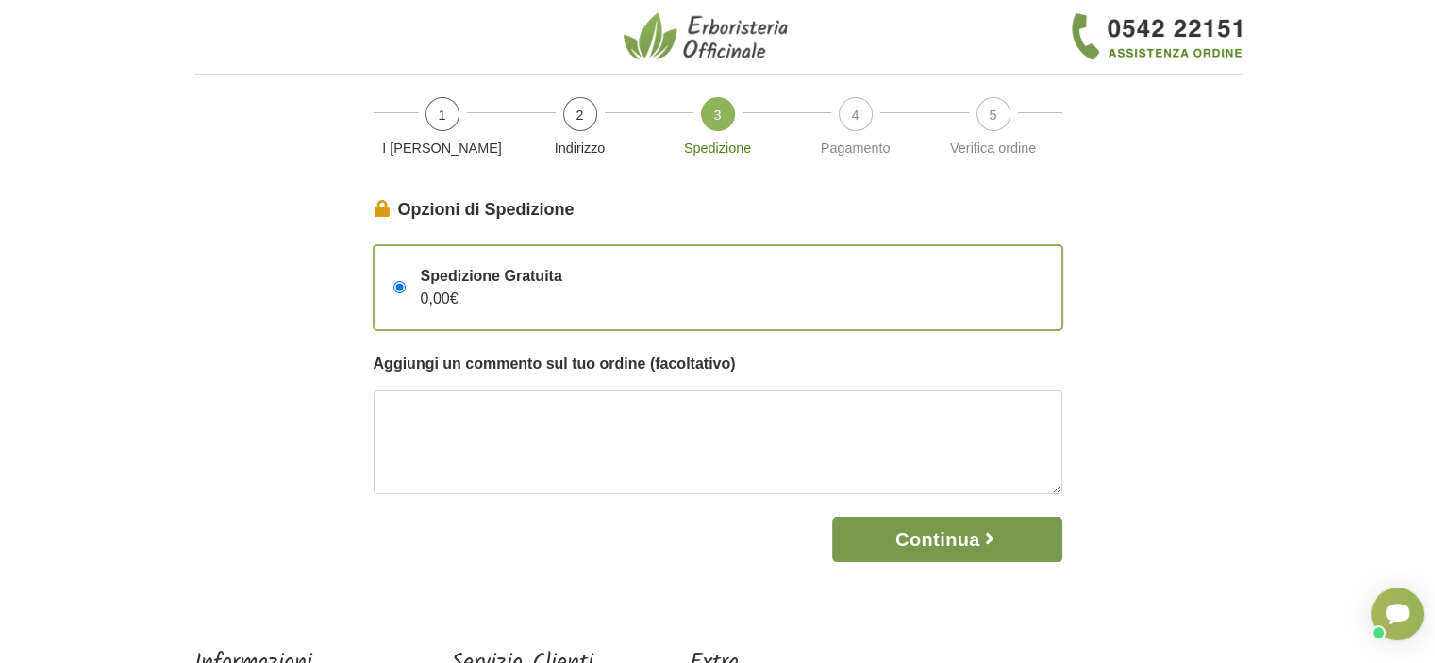
click at [933, 546] on button "Continua" at bounding box center [946, 539] width 229 height 45
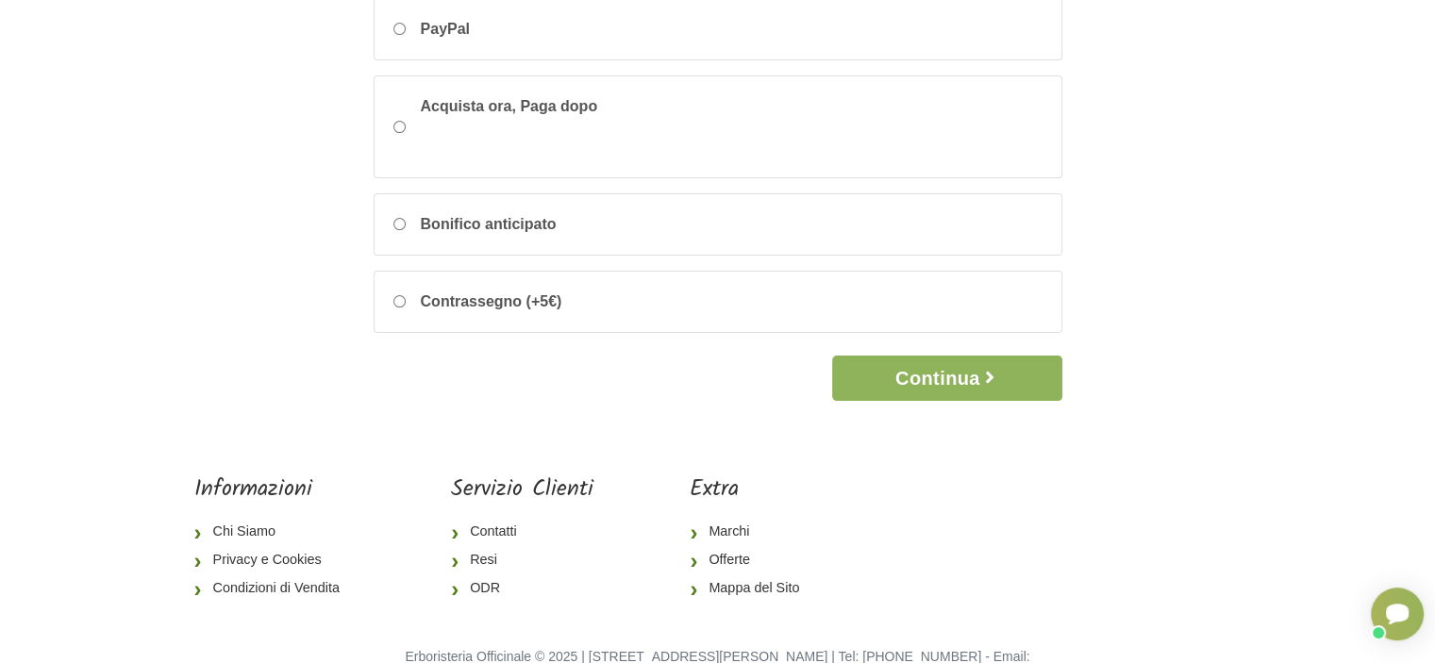
scroll to position [375, 0]
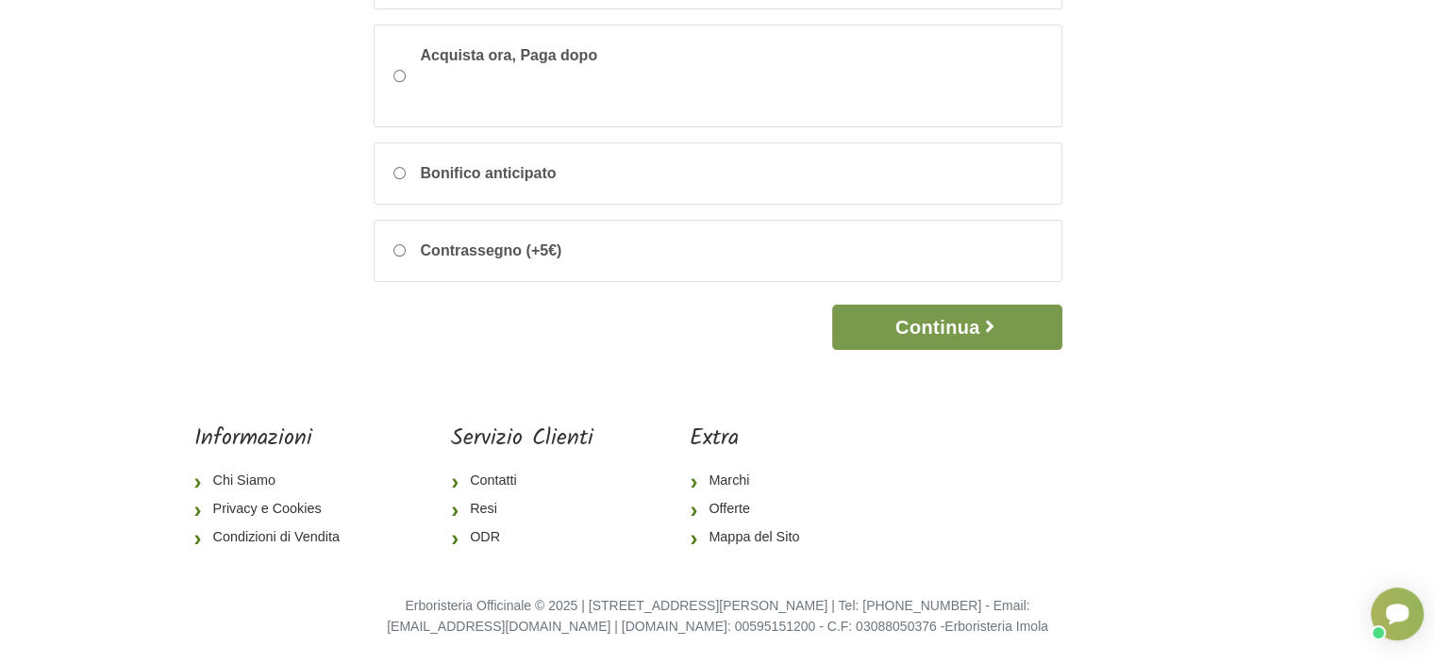
click at [947, 318] on button "Continua" at bounding box center [946, 327] width 229 height 45
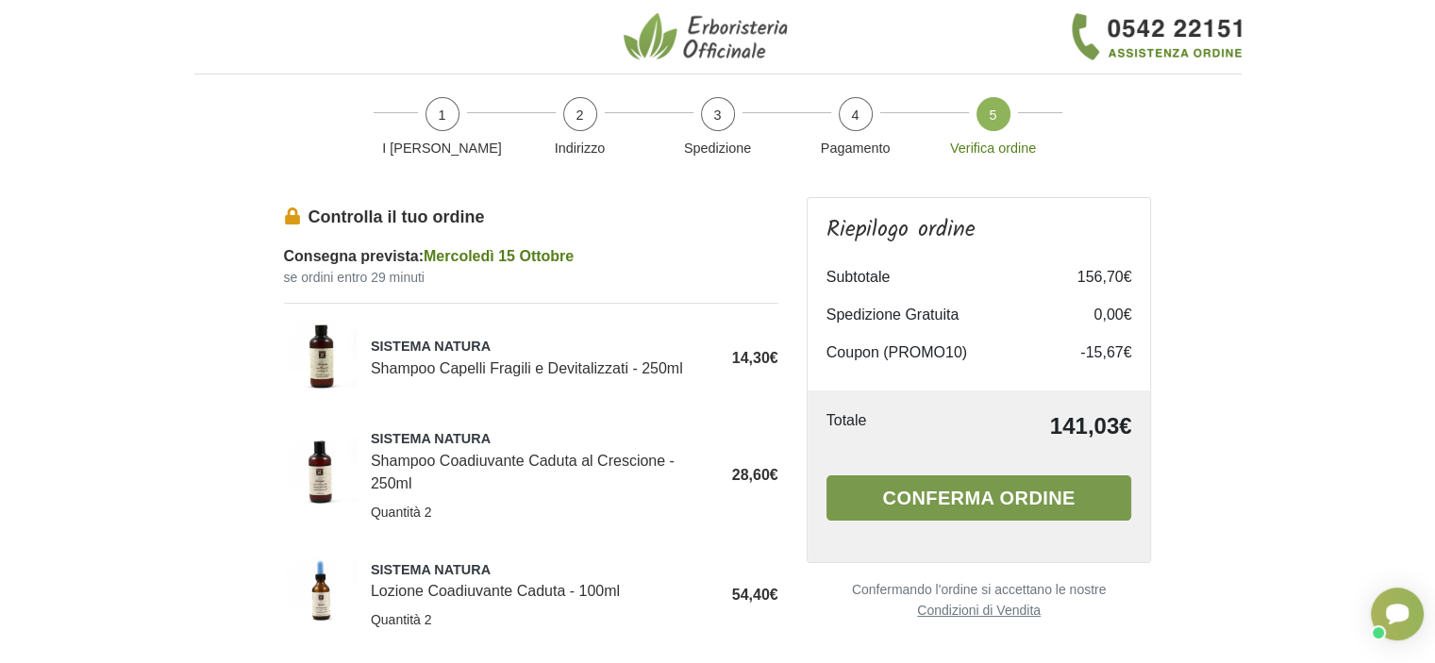
click at [991, 493] on button "Conferma ordine" at bounding box center [979, 497] width 306 height 45
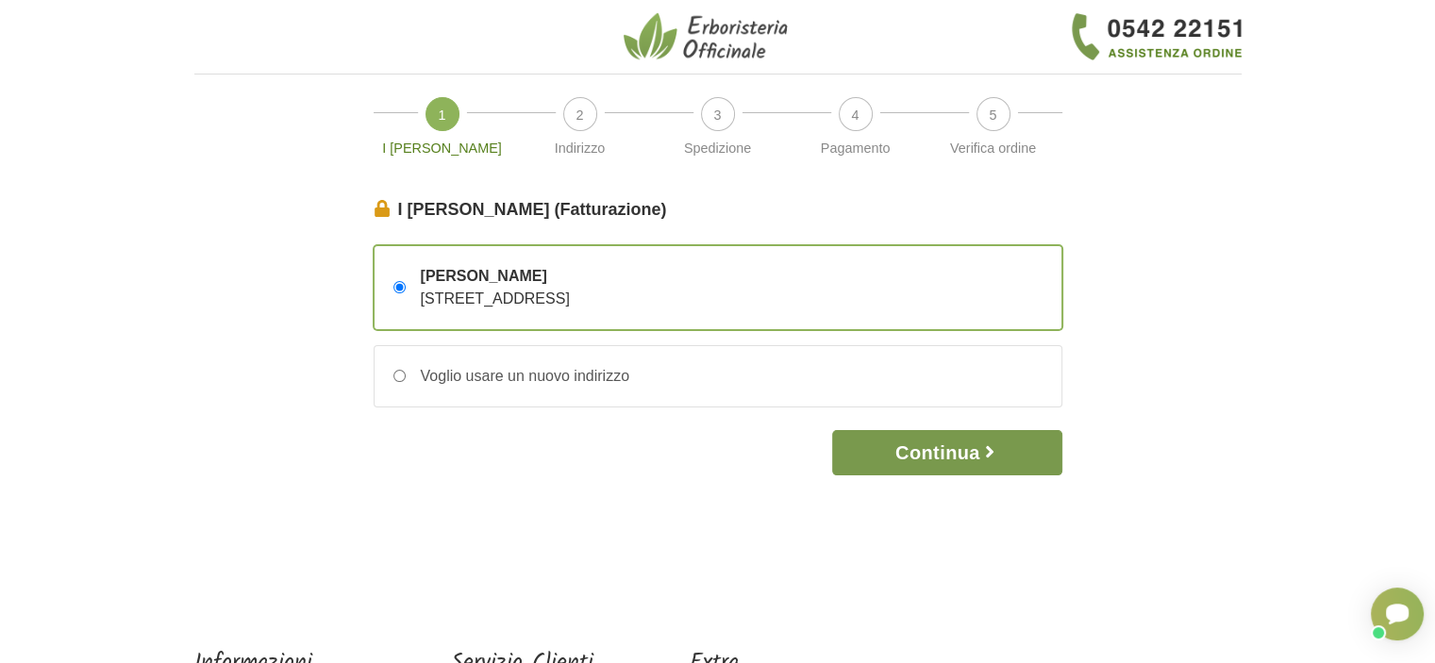
click at [939, 445] on button "Continua" at bounding box center [946, 452] width 229 height 45
click at [943, 449] on button "Continua" at bounding box center [946, 452] width 229 height 45
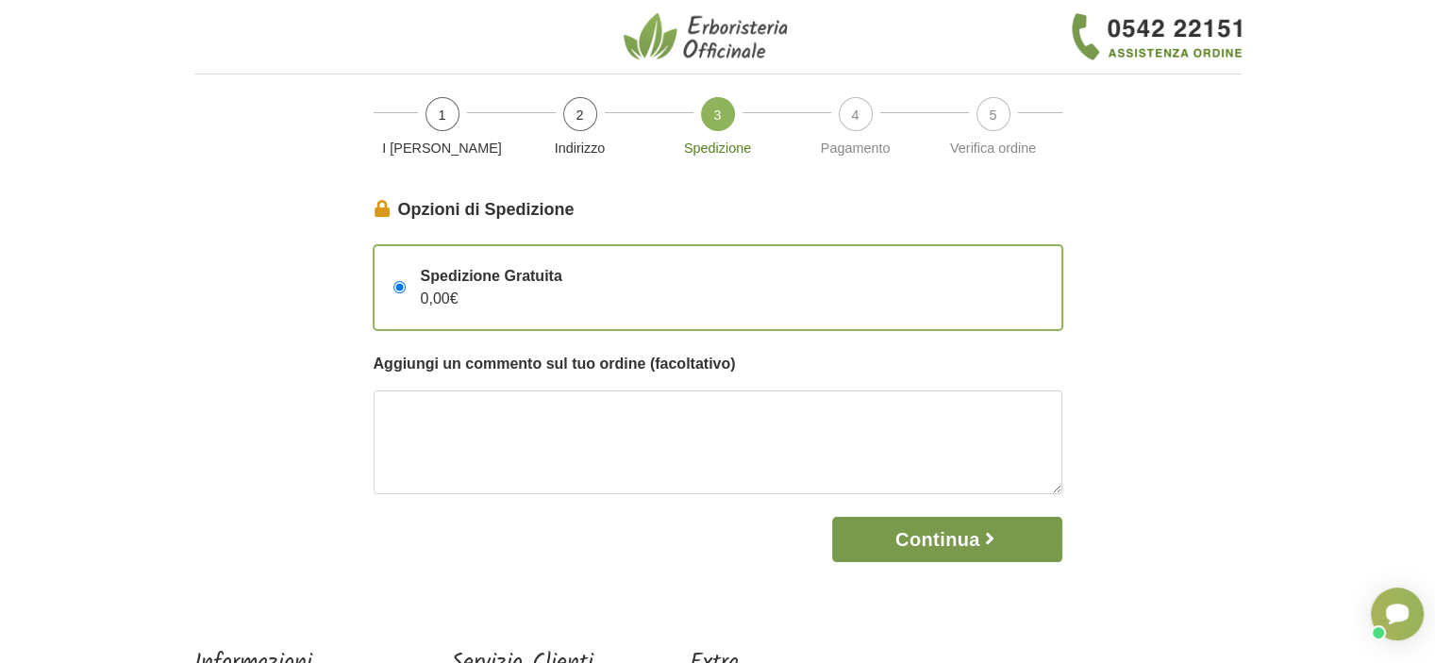
click at [935, 545] on button "Continua" at bounding box center [946, 539] width 229 height 45
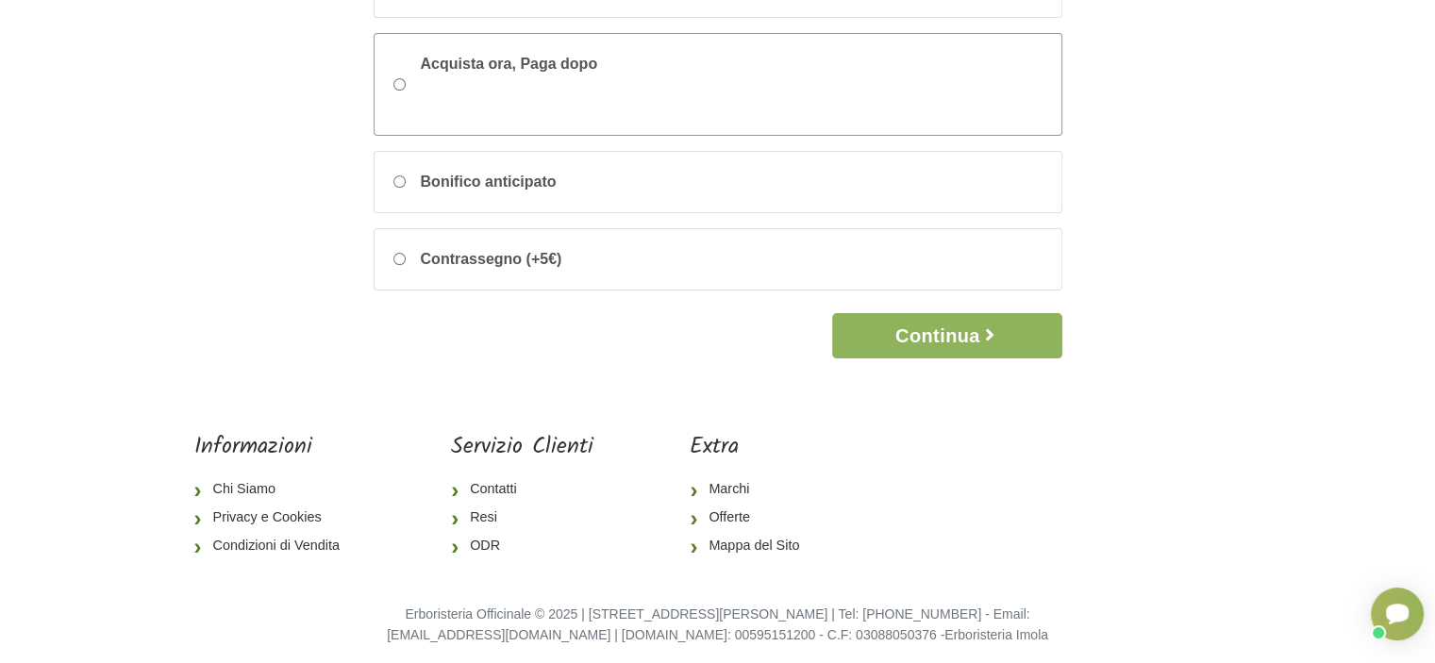
scroll to position [375, 0]
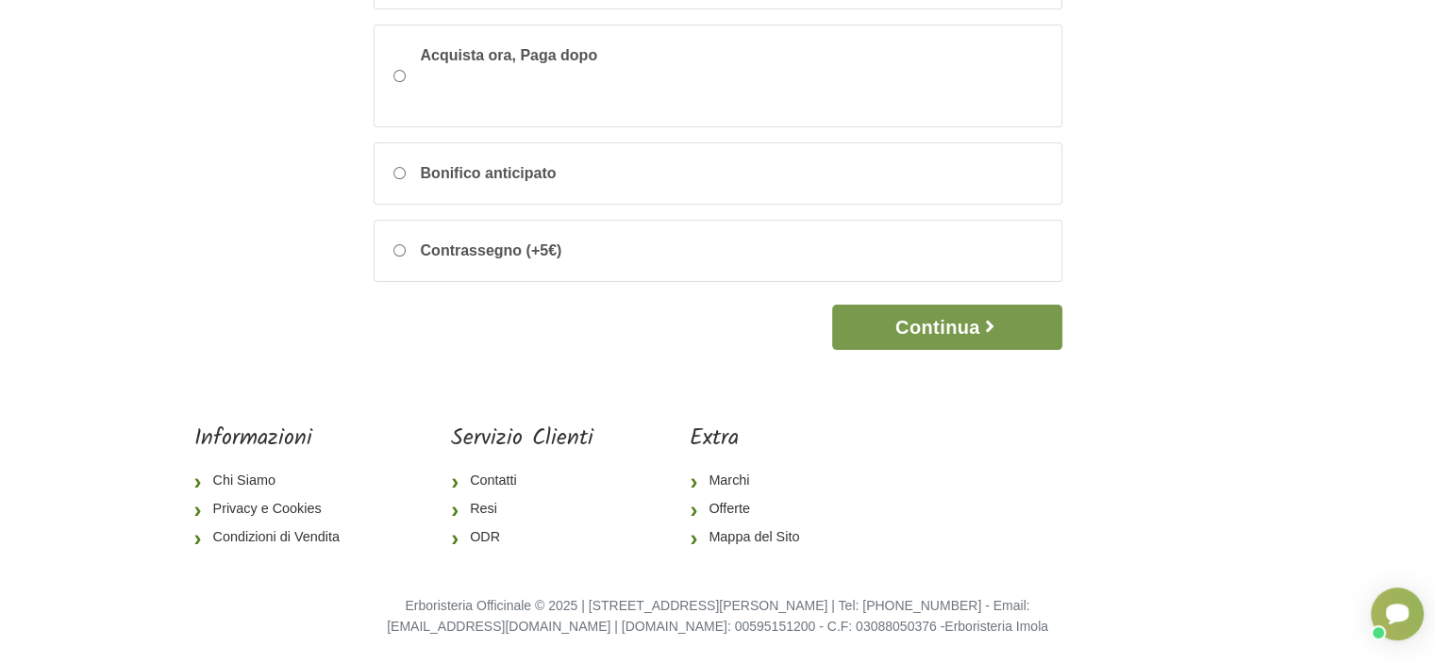
click at [946, 320] on button "Continua" at bounding box center [946, 327] width 229 height 45
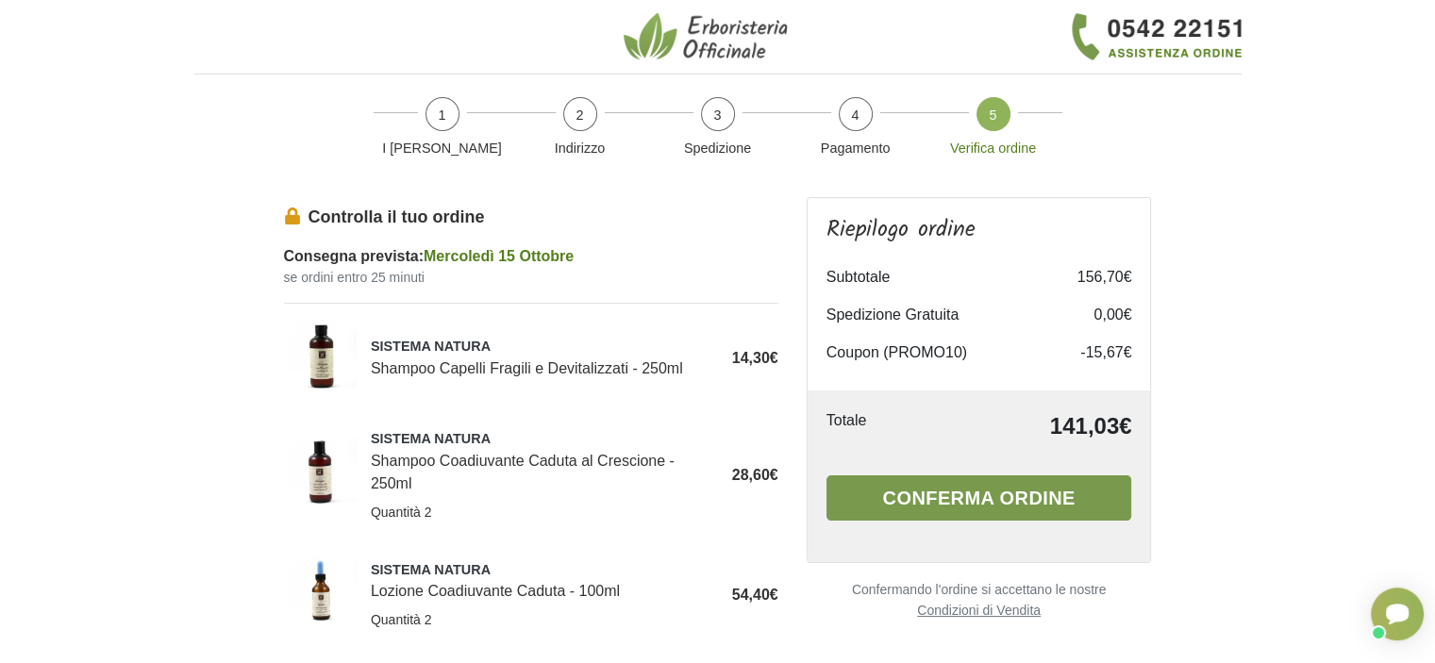
click at [1038, 495] on button "Conferma ordine" at bounding box center [979, 497] width 306 height 45
